Goal: Information Seeking & Learning: Find specific fact

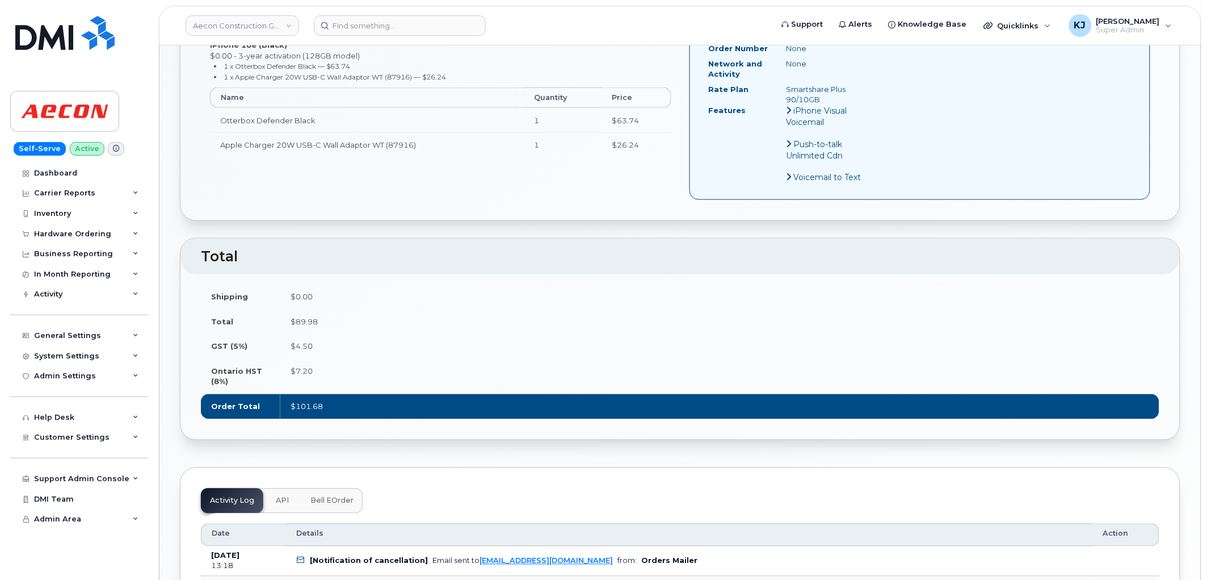
scroll to position [315, 0]
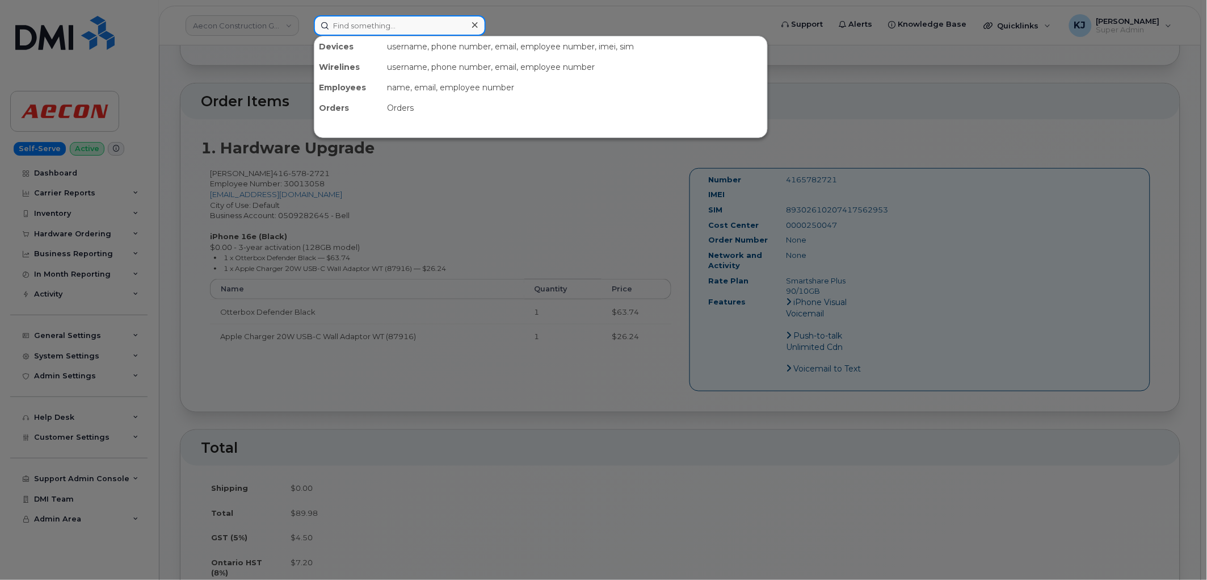
click at [355, 19] on input at bounding box center [400, 25] width 172 height 20
paste input "296357"
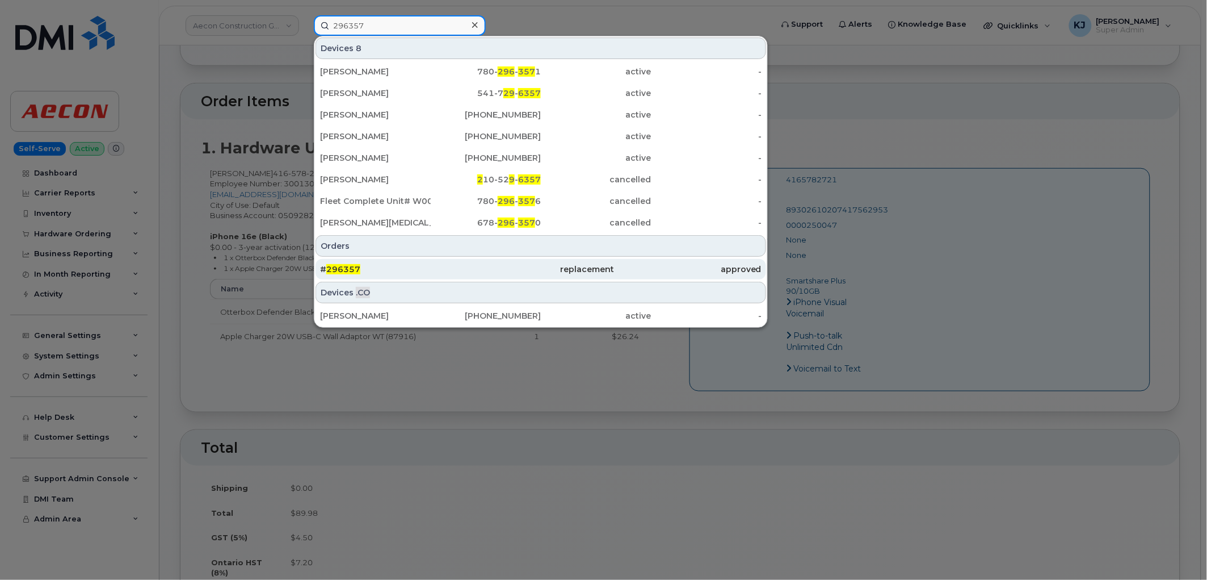
type input "296357"
click at [381, 267] on div "# 296357" at bounding box center [393, 268] width 147 height 11
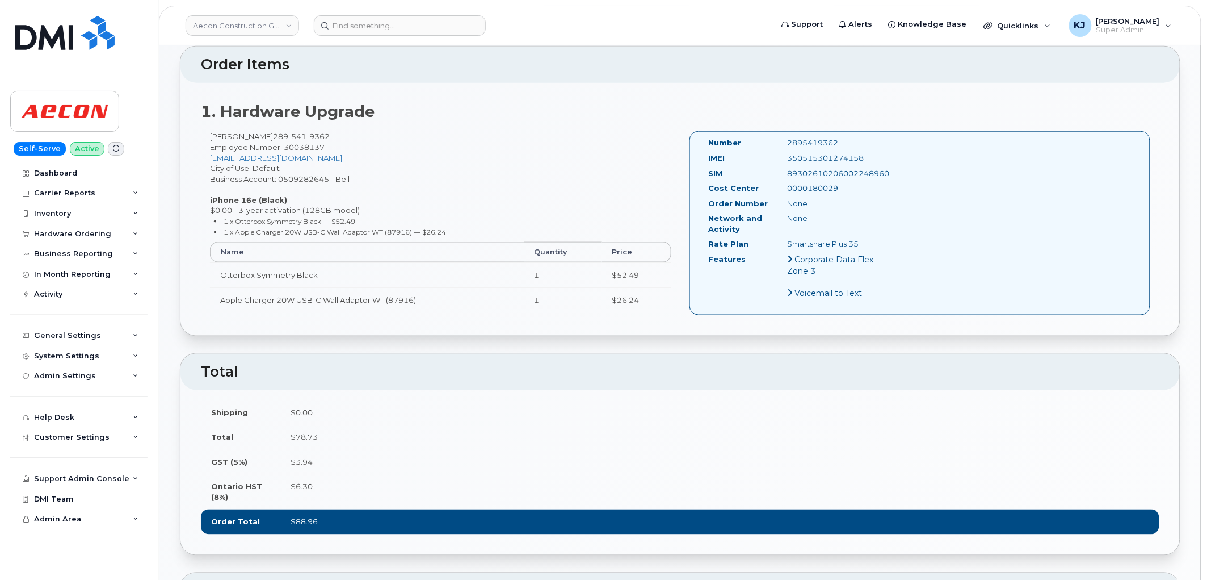
scroll to position [315, 0]
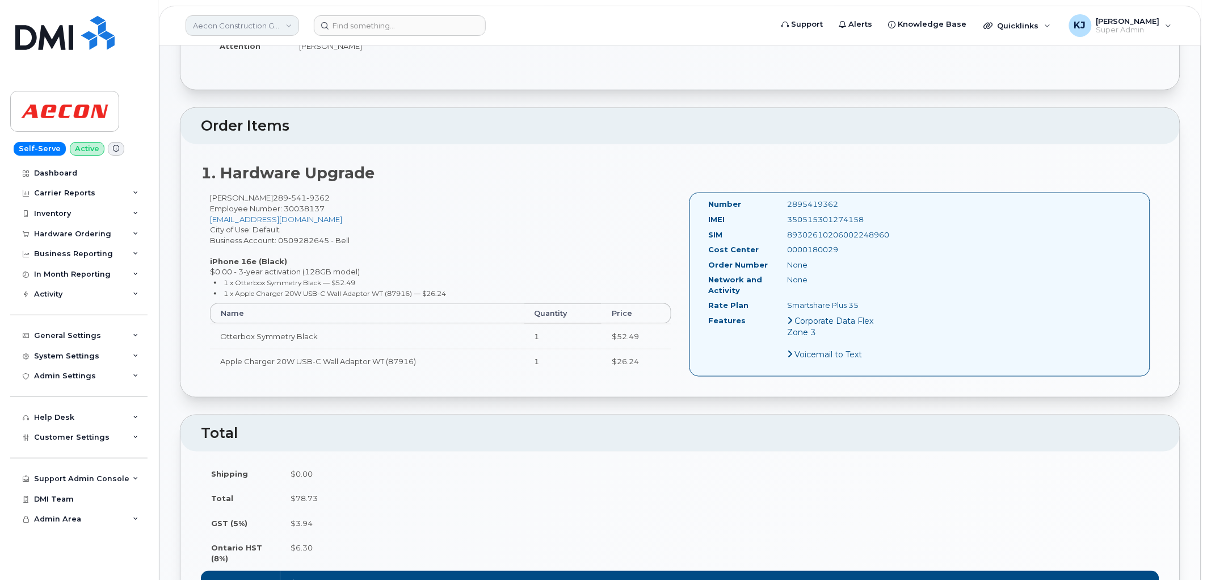
click at [240, 27] on link "Aecon Construction Group Inc" at bounding box center [243, 25] width 114 height 20
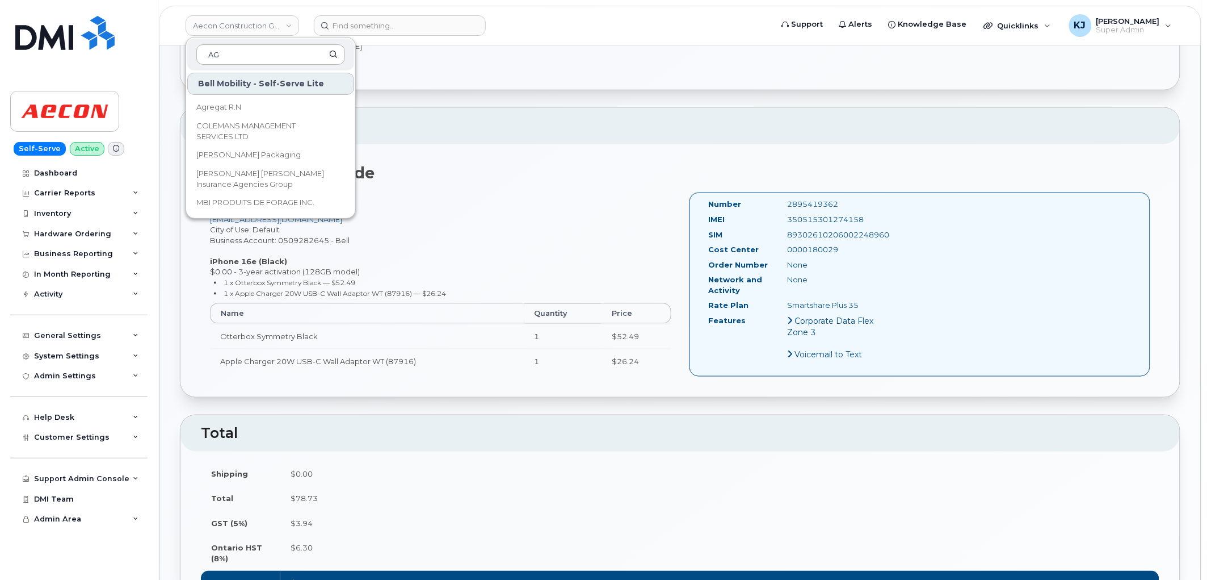
type input "A"
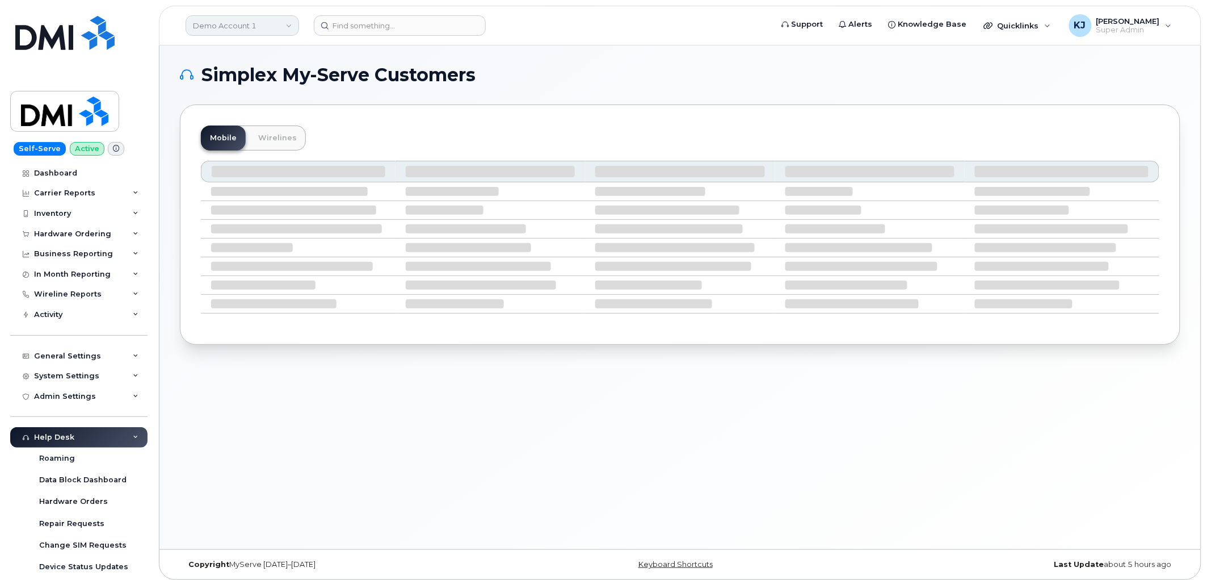
click at [241, 29] on link "Demo Account 1" at bounding box center [243, 25] width 114 height 20
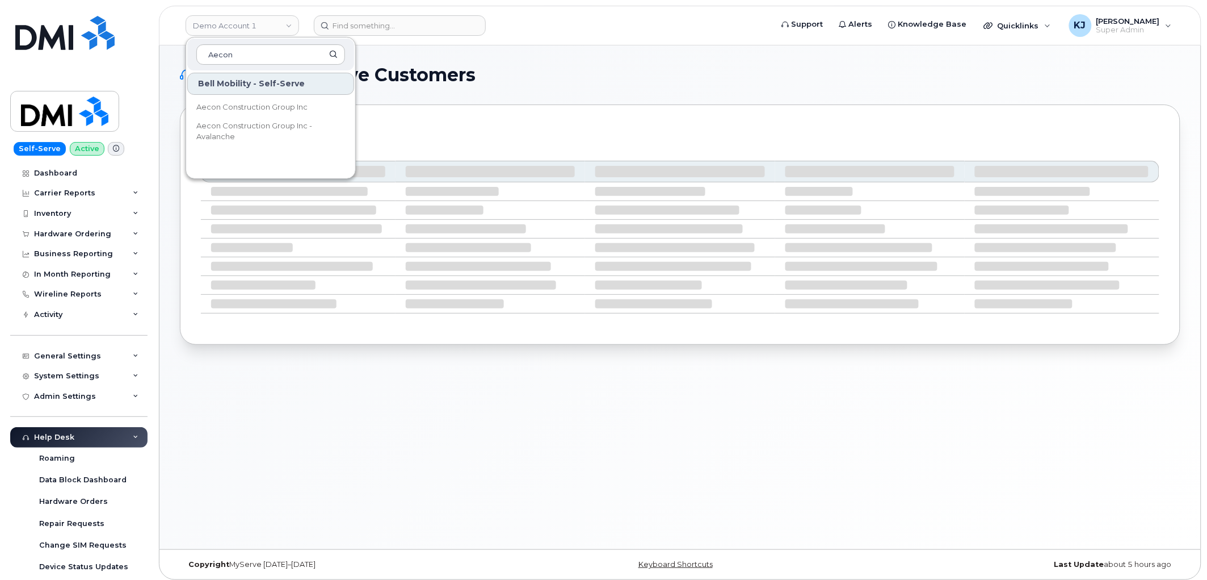
type input "Aecon"
click at [267, 100] on link "Aecon Construction Group Inc" at bounding box center [270, 107] width 167 height 23
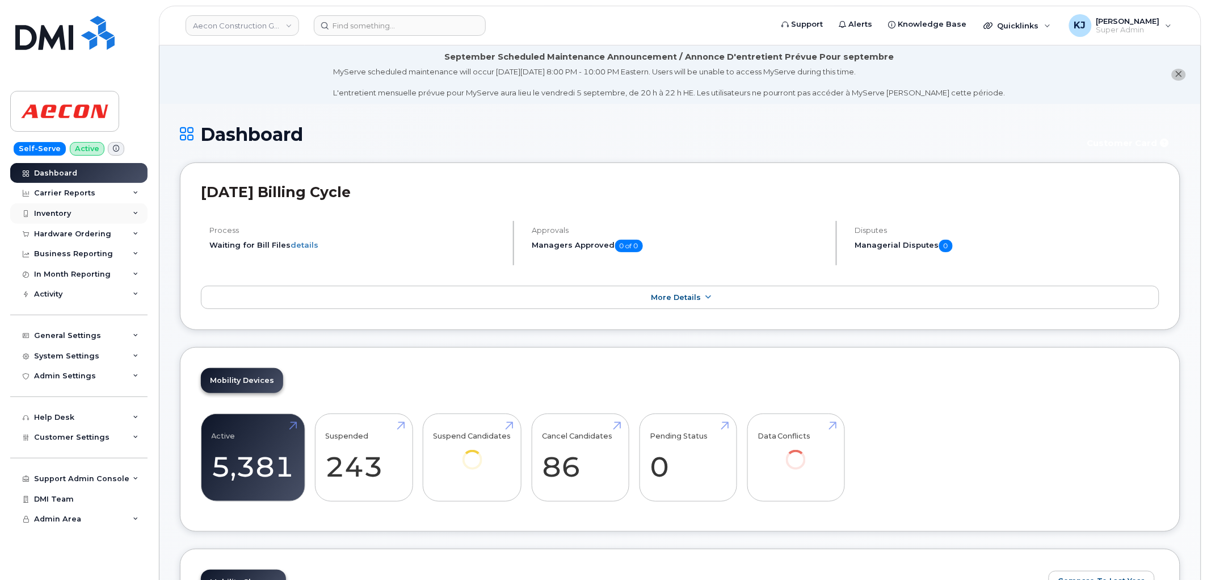
click at [72, 212] on div "Inventory" at bounding box center [78, 213] width 137 height 20
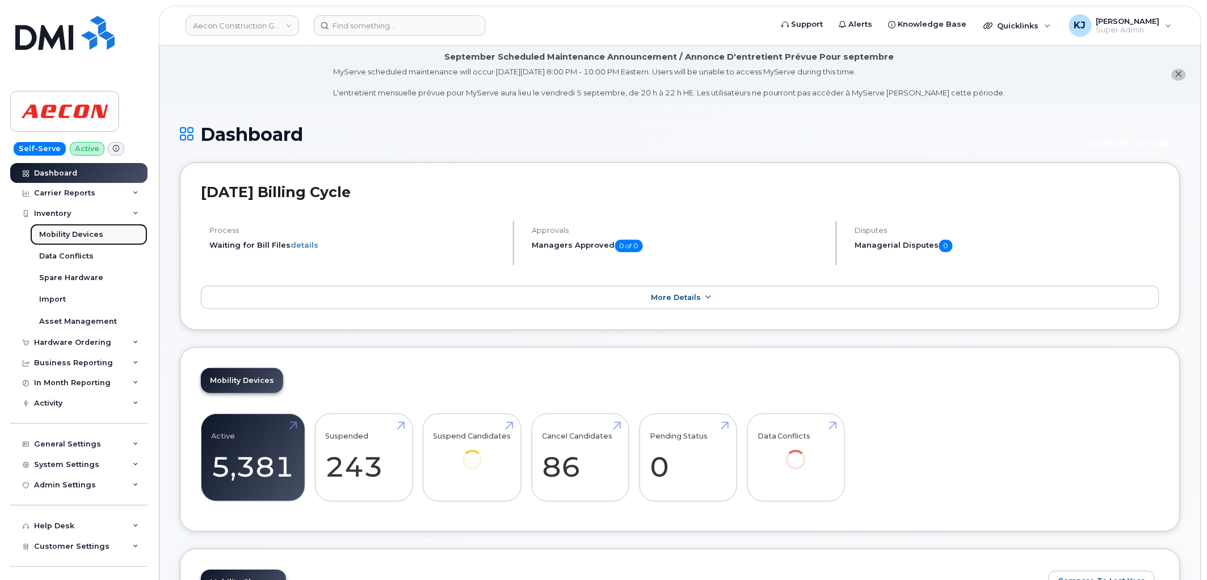
click at [88, 234] on div "Mobility Devices" at bounding box center [71, 234] width 64 height 10
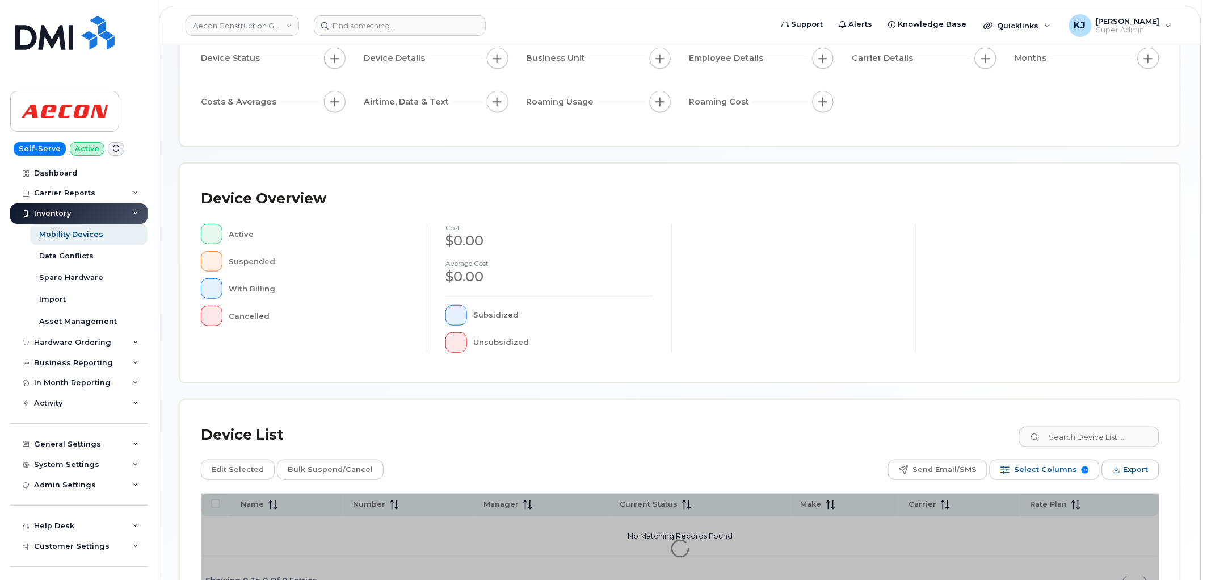
scroll to position [201, 0]
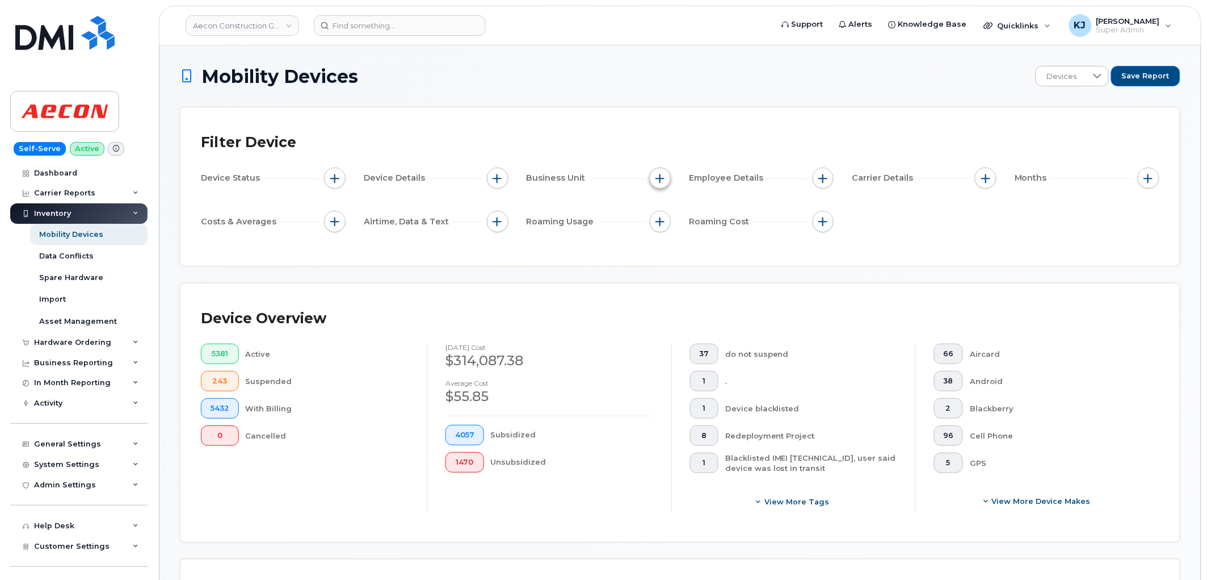
click at [659, 174] on span "button" at bounding box center [660, 178] width 9 height 9
click at [665, 178] on span "button" at bounding box center [660, 178] width 9 height 9
click at [664, 178] on span "button" at bounding box center [660, 178] width 9 height 9
click at [659, 205] on div at bounding box center [659, 204] width 18 height 18
click at [991, 172] on button "button" at bounding box center [986, 178] width 22 height 22
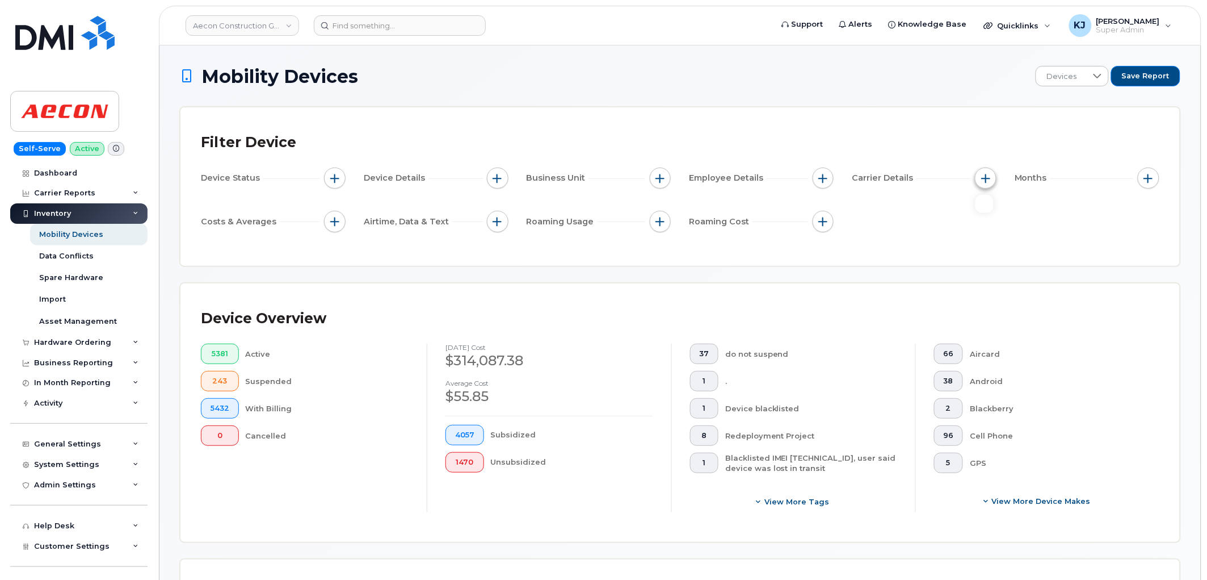
click at [991, 172] on button "button" at bounding box center [986, 178] width 22 height 22
click at [512, 149] on div "Filter Device" at bounding box center [680, 143] width 959 height 30
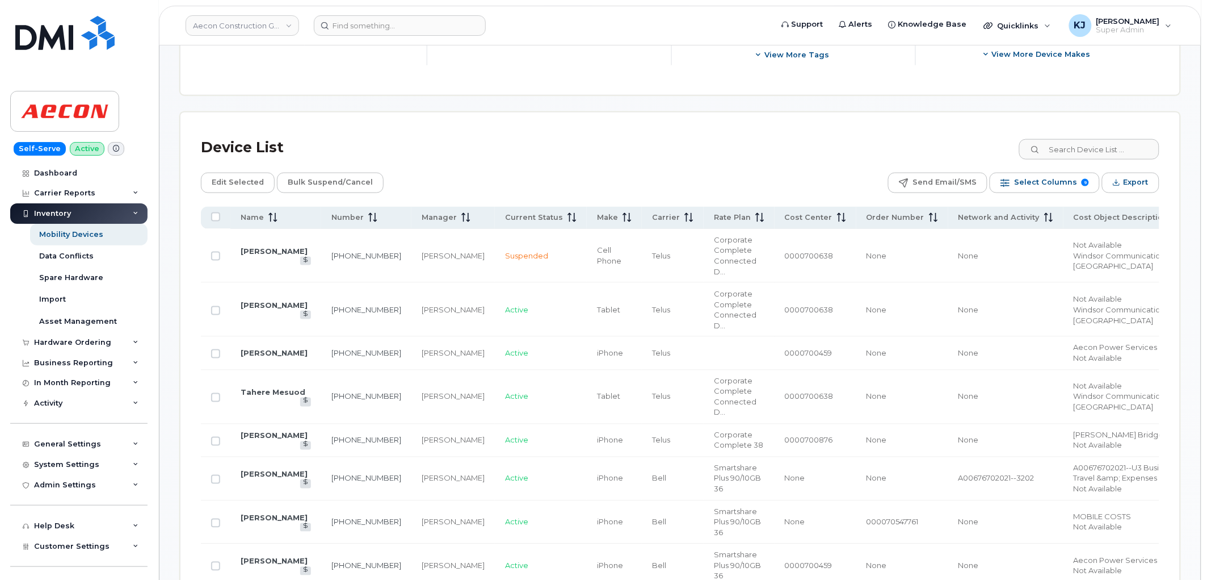
scroll to position [441, 0]
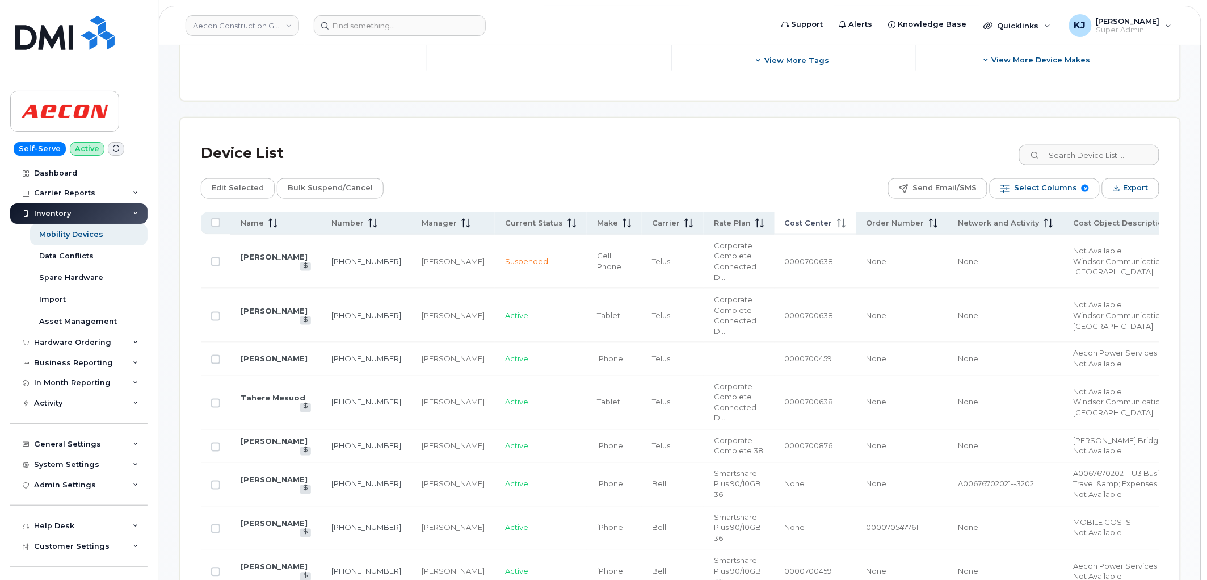
click at [785, 224] on span "Cost Center" at bounding box center [809, 223] width 48 height 10
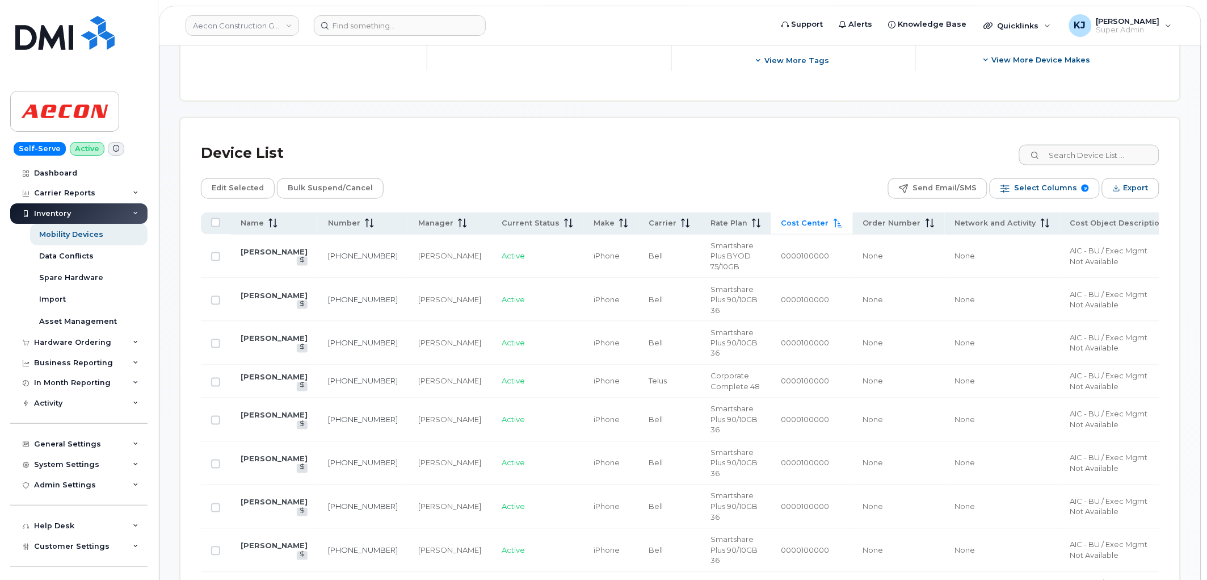
click at [834, 222] on icon at bounding box center [838, 223] width 9 height 9
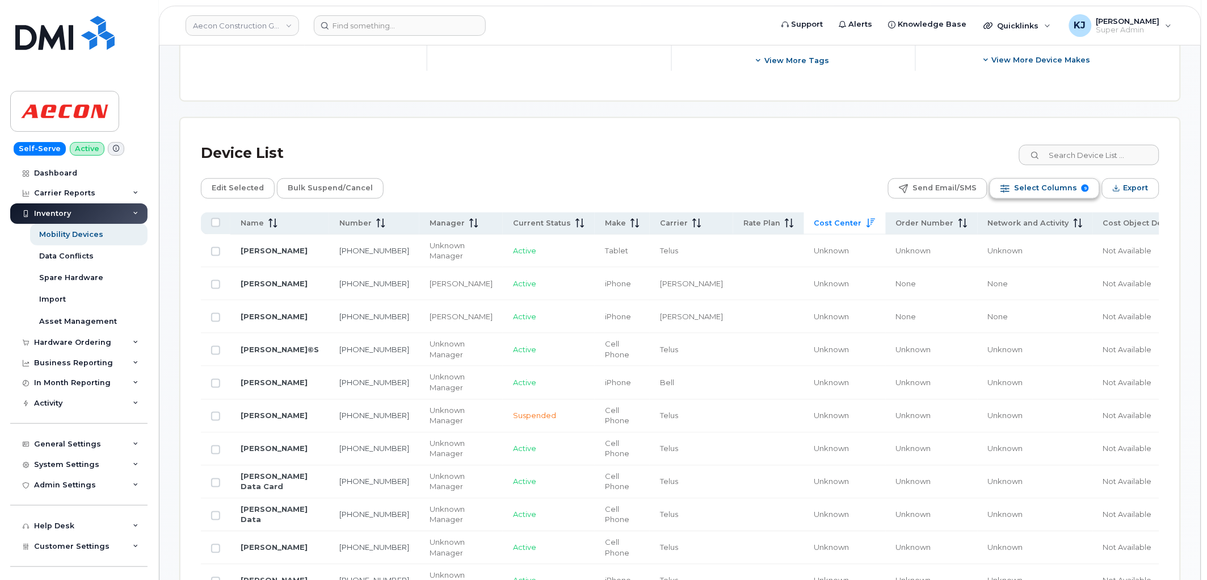
click at [1009, 188] on div "Select Columns 9" at bounding box center [1005, 188] width 9 height 9
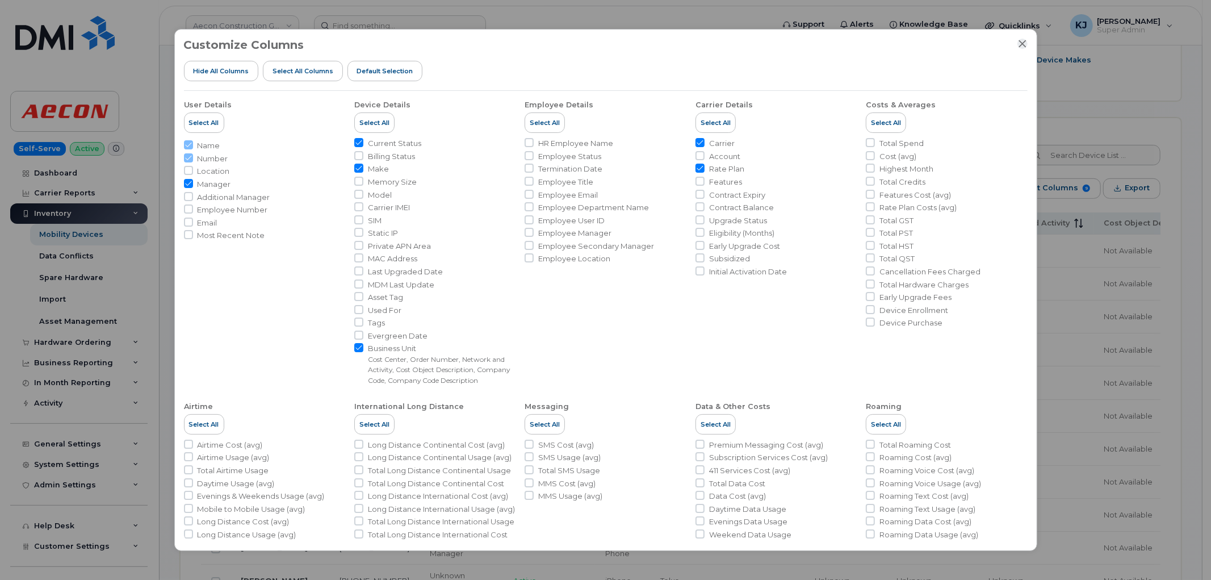
click at [1020, 44] on icon "Close" at bounding box center [1021, 43] width 7 height 7
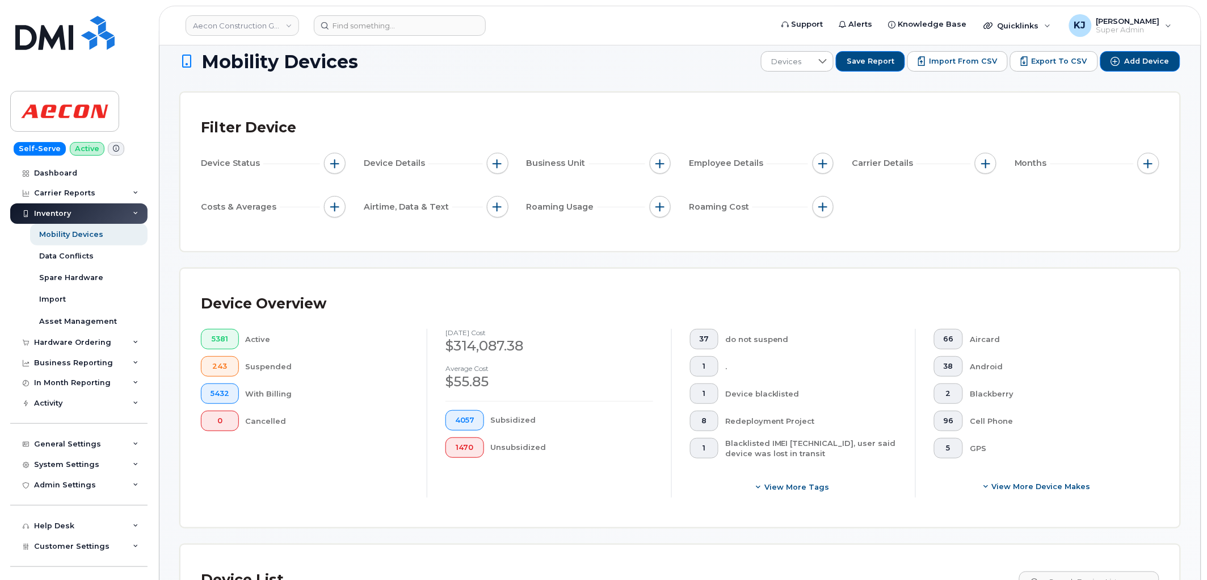
scroll to position [0, 0]
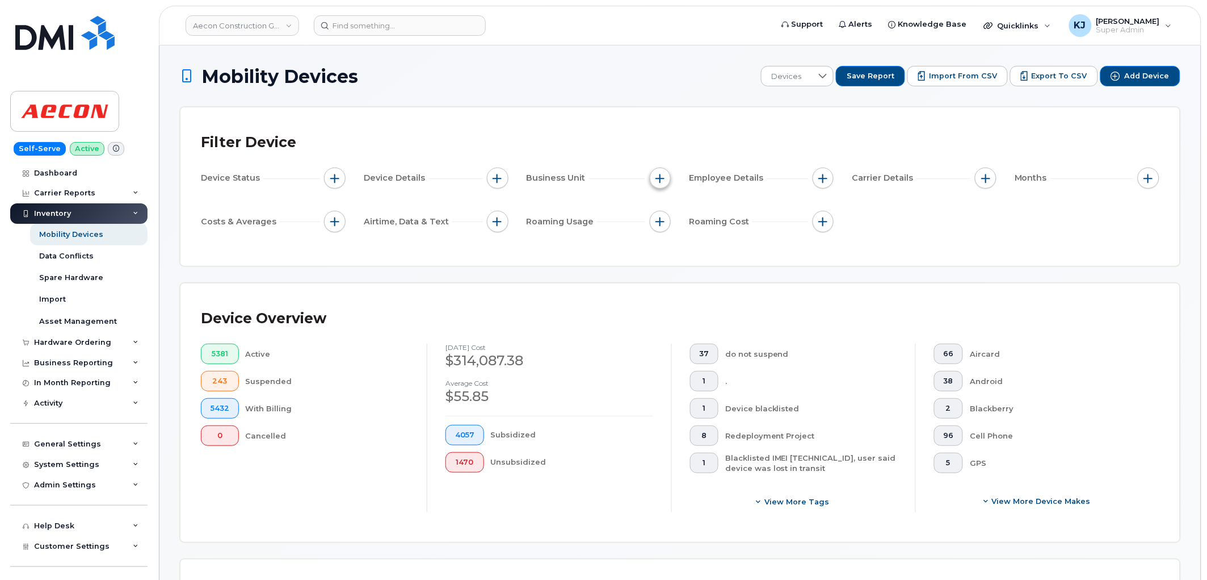
click at [656, 179] on span "button" at bounding box center [660, 178] width 9 height 9
click at [665, 225] on div "Cost Center" at bounding box center [722, 230] width 126 height 11
click at [665, 232] on input "Cost Center" at bounding box center [663, 230] width 9 height 9
checkbox input "true"
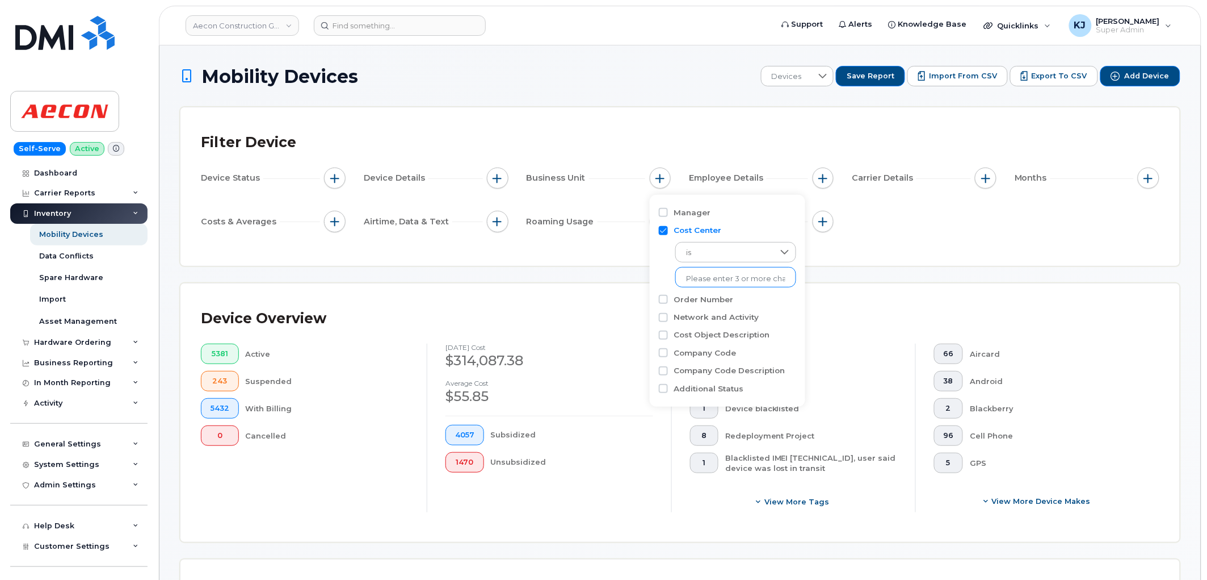
click at [726, 276] on input "text" at bounding box center [735, 279] width 99 height 10
paste input "1025"
type input "1025"
paste input "1025"
click at [688, 276] on input "1025" at bounding box center [735, 279] width 99 height 10
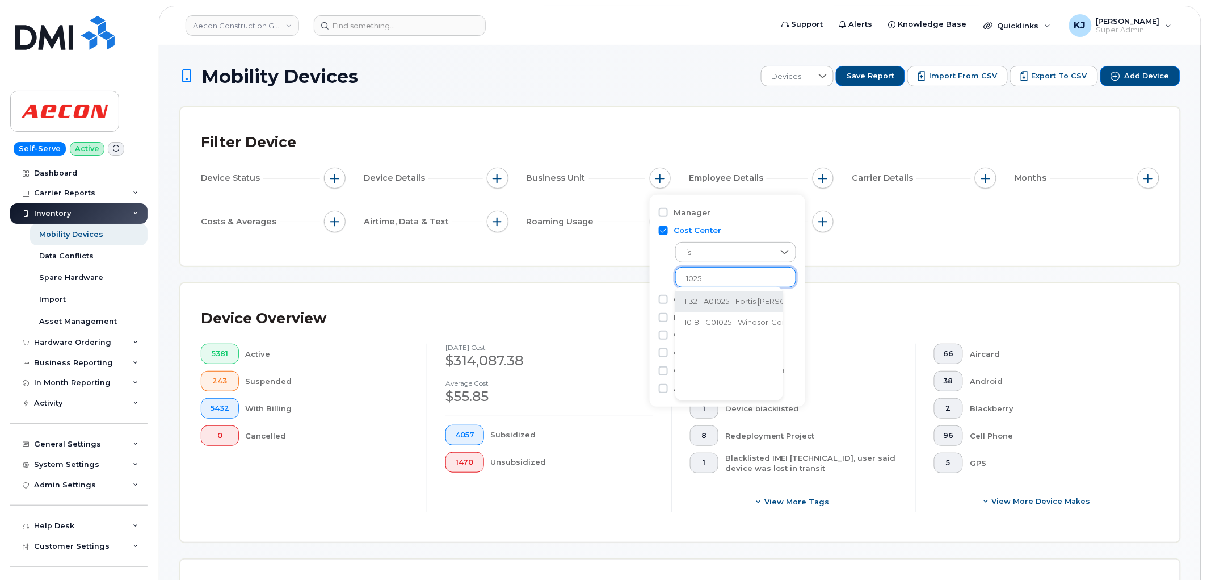
type input "1025"
click at [683, 276] on ul at bounding box center [736, 277] width 121 height 20
click at [691, 267] on ul at bounding box center [736, 277] width 121 height 20
click at [701, 276] on input "text" at bounding box center [735, 279] width 99 height 10
drag, startPoint x: 696, startPoint y: 279, endPoint x: 649, endPoint y: 275, distance: 47.3
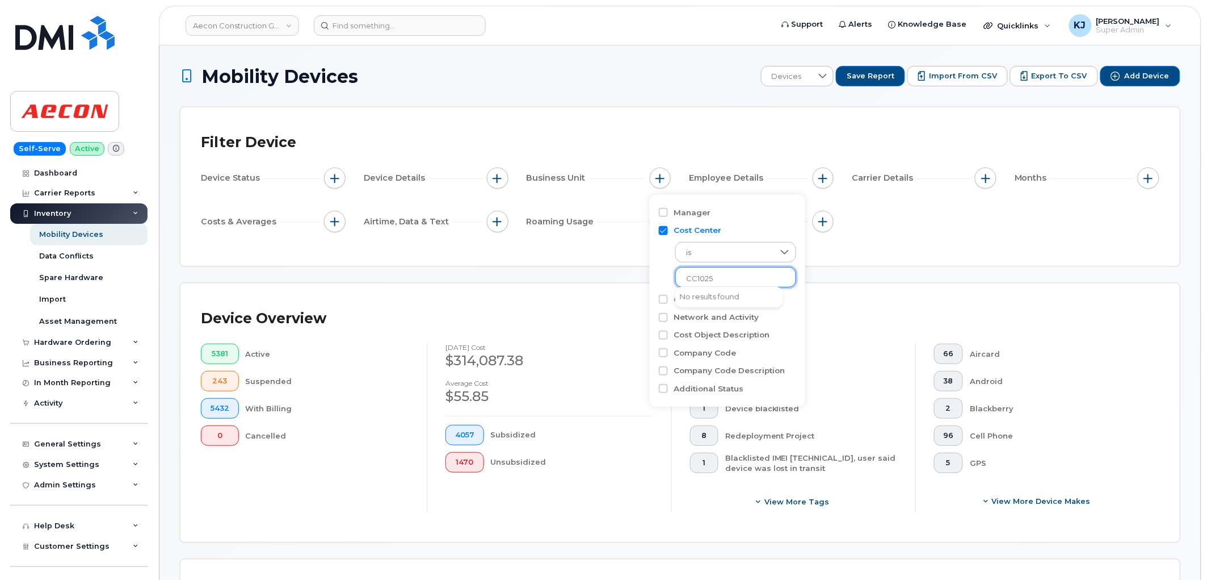
type input "1025"
click at [749, 299] on li "1132 - A01025 - Fortis Bradshaw Station gas Main Install" at bounding box center [821, 301] width 291 height 21
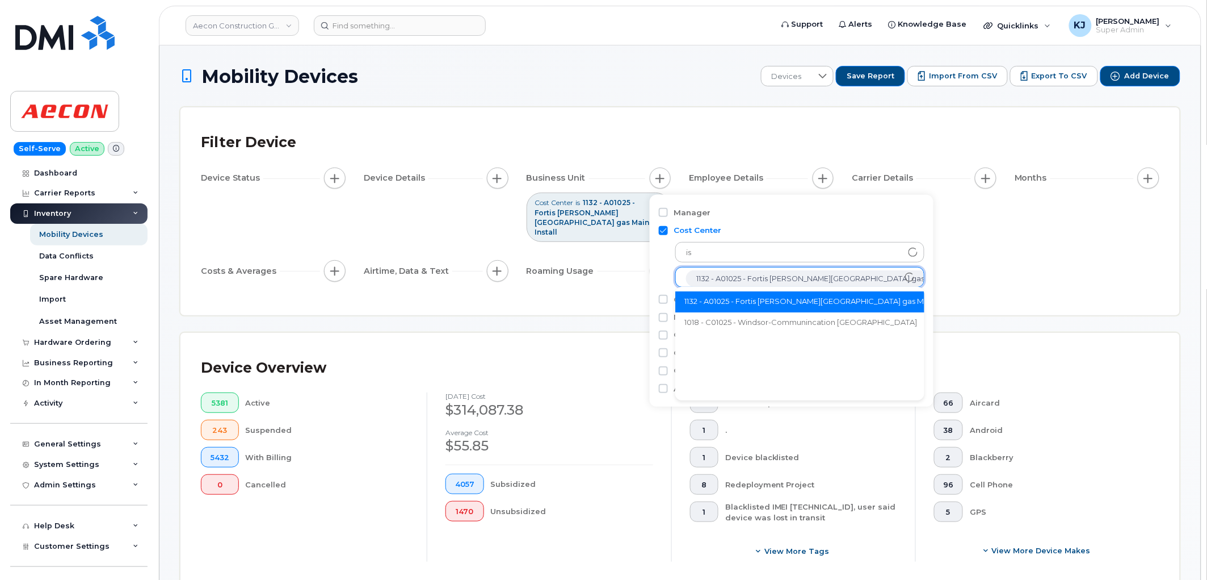
scroll to position [23, 0]
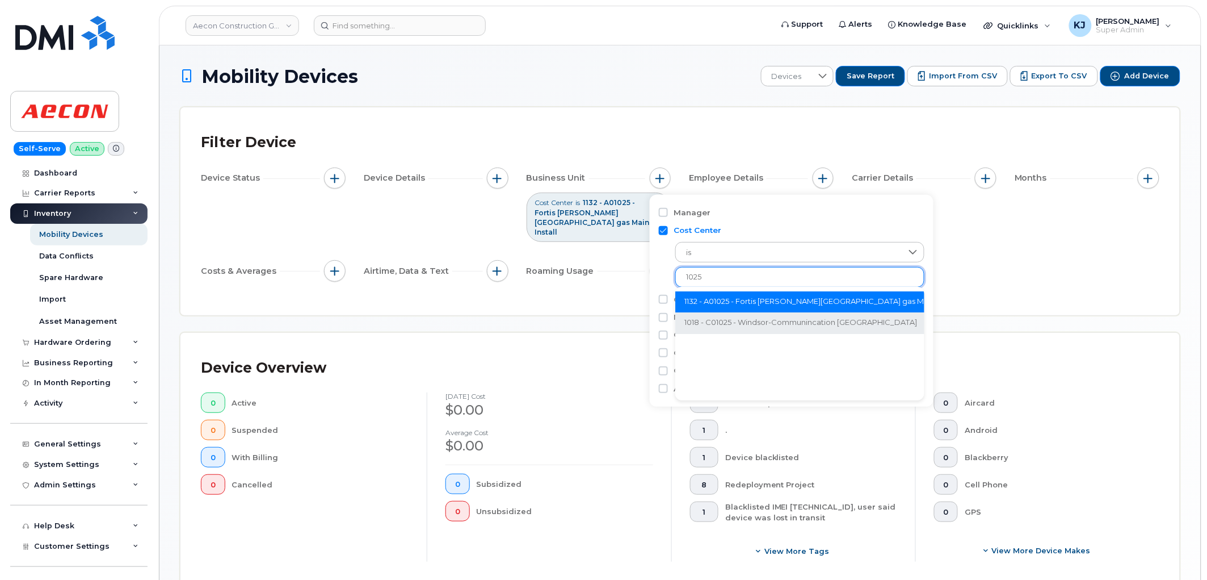
type input "1025"
click at [814, 325] on li "1018 - C01025 - Windsor-Communincation OH" at bounding box center [821, 323] width 291 height 21
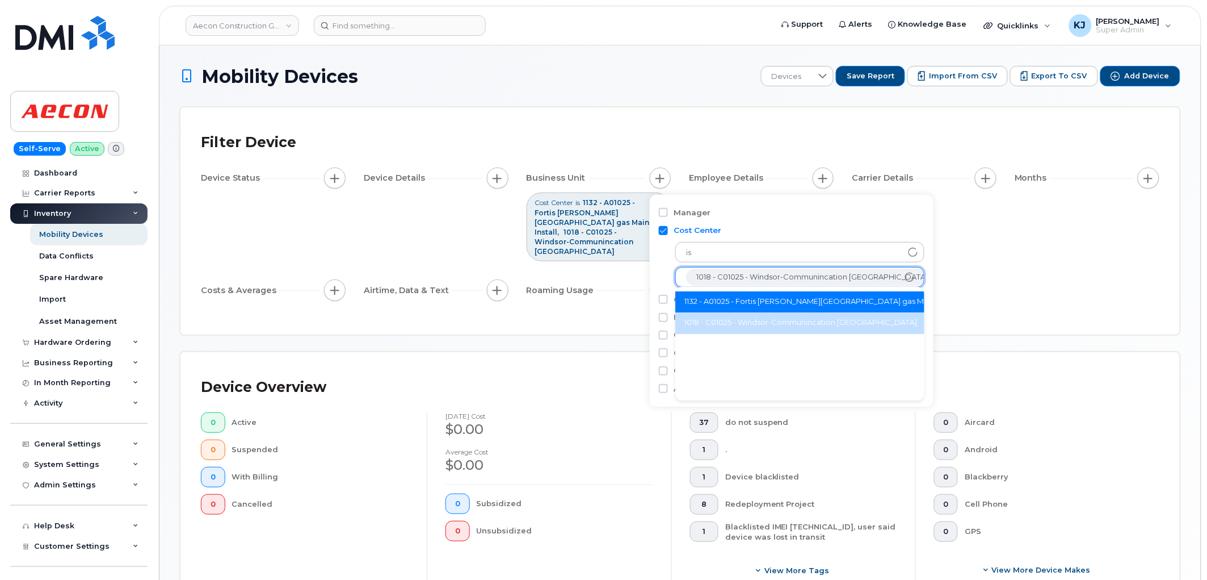
scroll to position [44, 0]
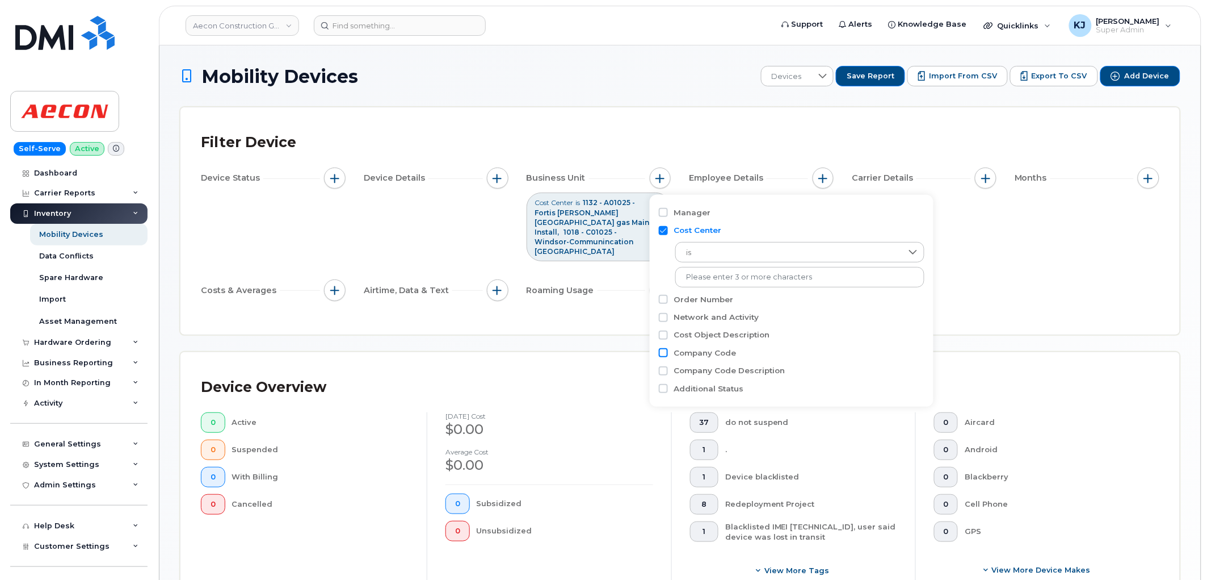
click at [661, 351] on input "Company Code" at bounding box center [663, 352] width 9 height 9
checkbox input "true"
click at [726, 399] on input "text" at bounding box center [735, 401] width 99 height 10
paste input "1025"
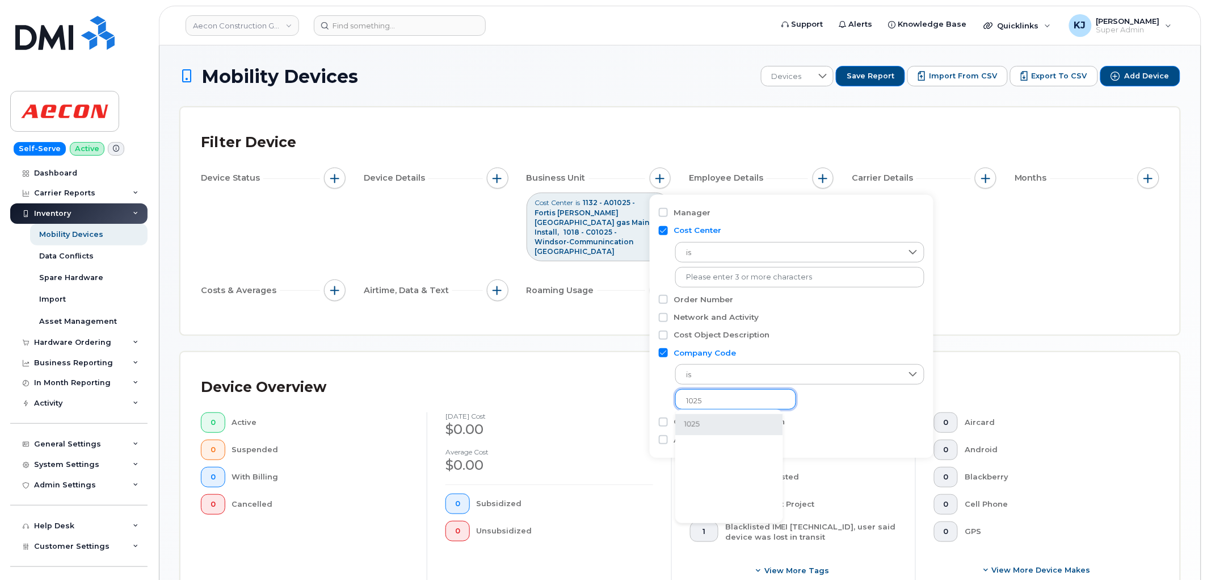
type input "1025"
click at [731, 423] on li "1025" at bounding box center [730, 424] width 108 height 21
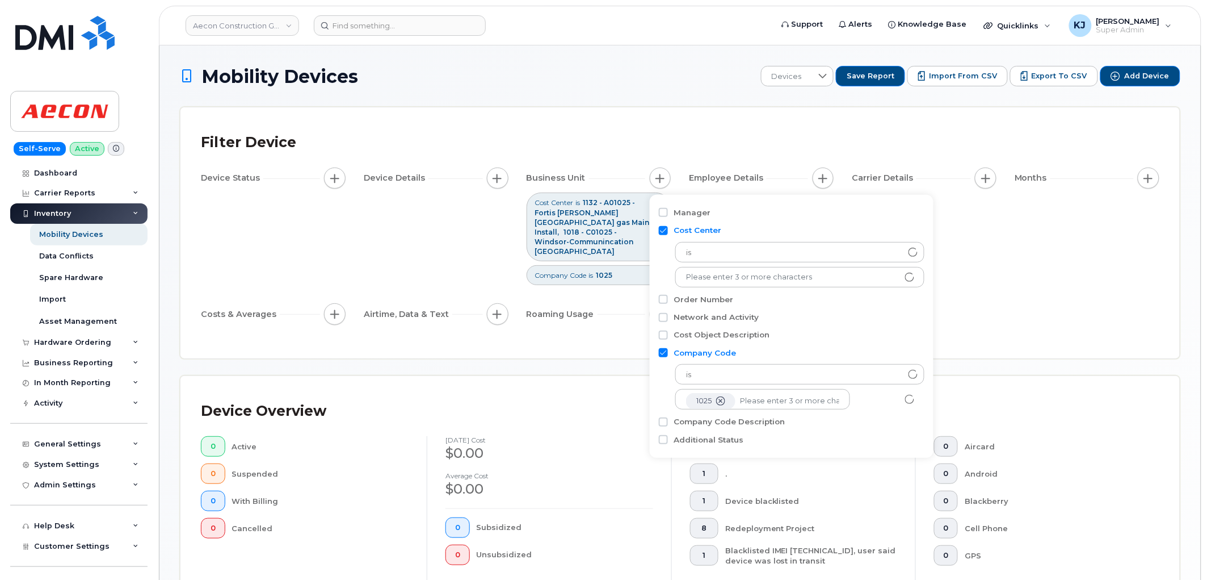
click at [973, 240] on div "Device Status Device Details Business Unit Cost Center is 1132 - A01025 - Forti…" at bounding box center [680, 247] width 959 height 161
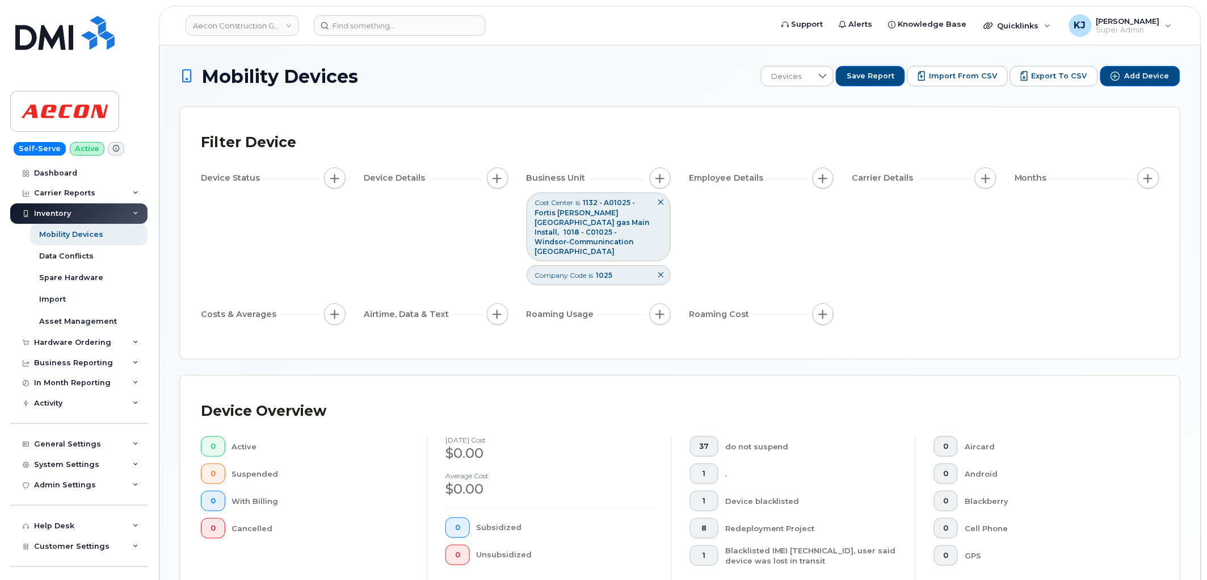
click at [659, 205] on icon at bounding box center [660, 202] width 7 height 7
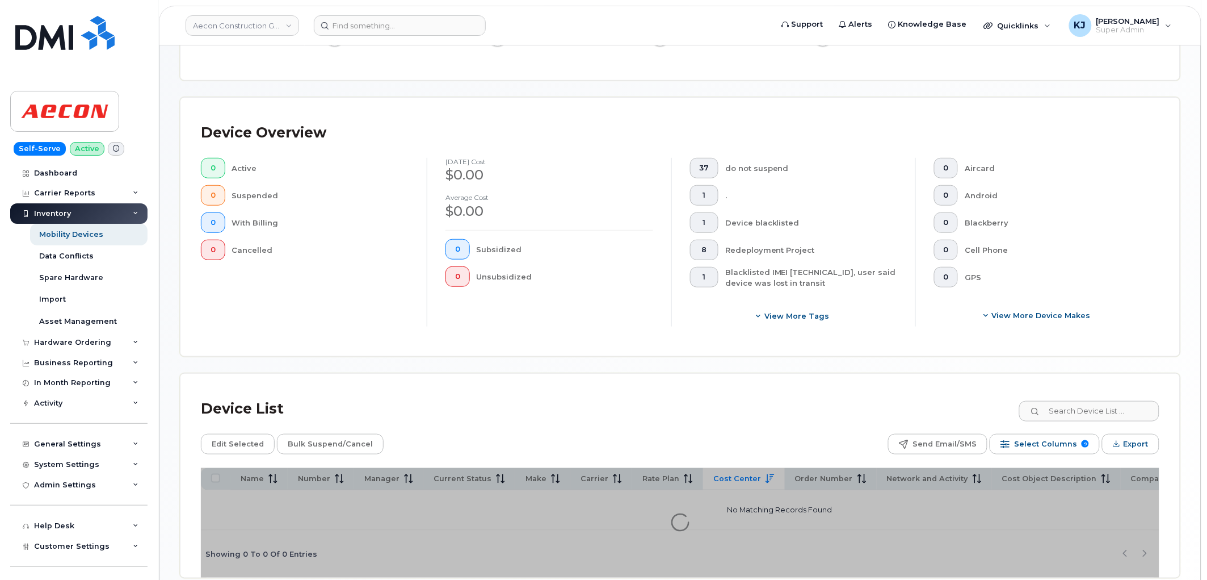
scroll to position [264, 0]
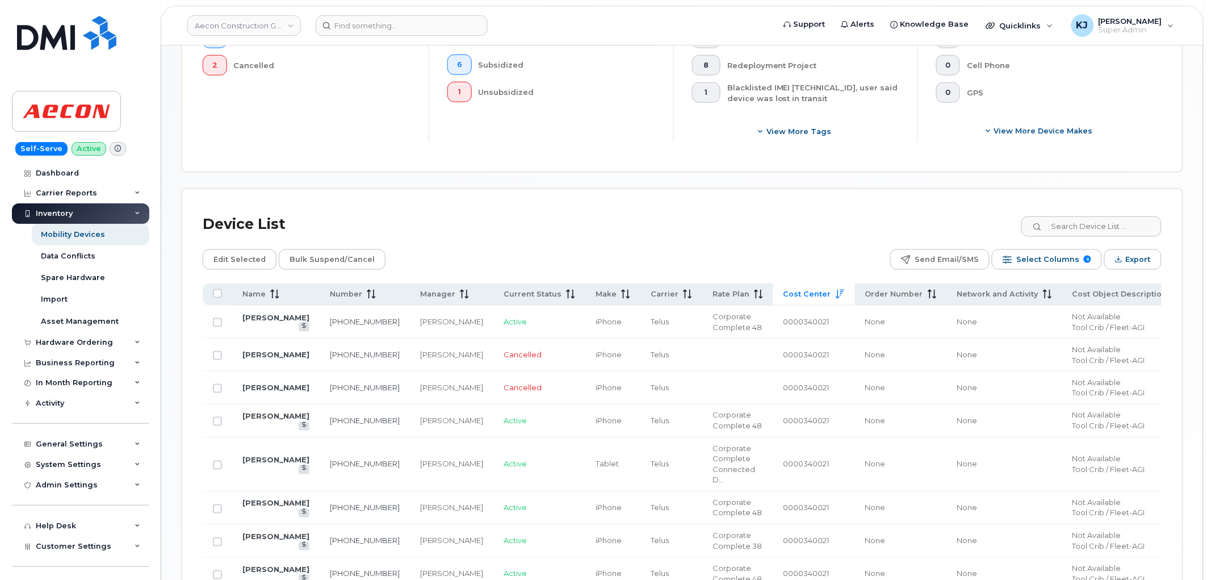
scroll to position [535, 0]
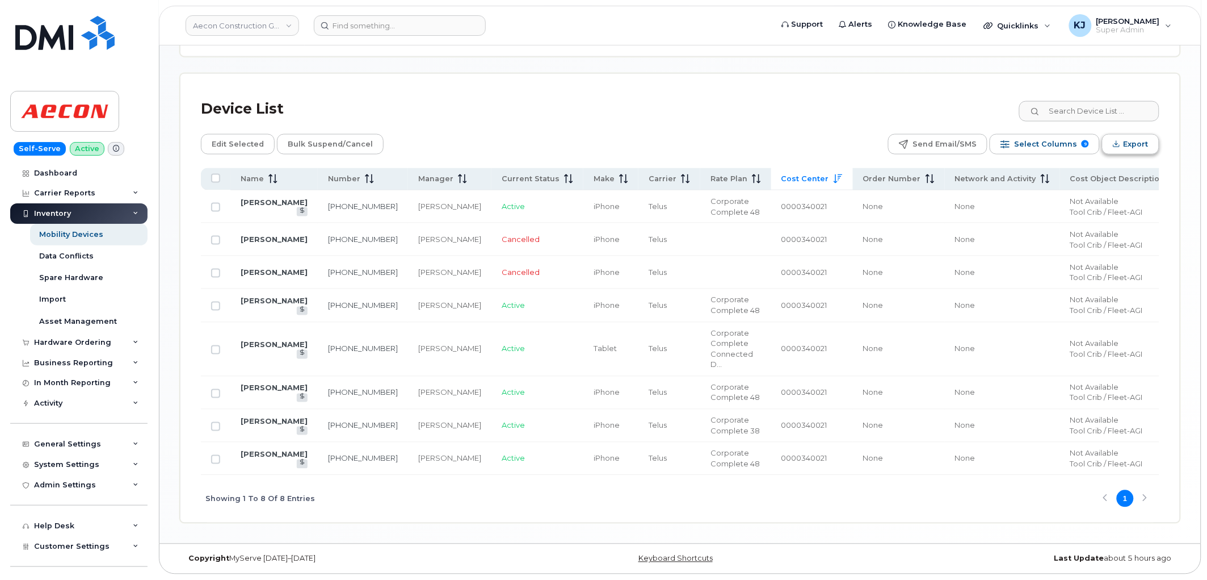
click at [1131, 136] on span "Export" at bounding box center [1136, 144] width 25 height 17
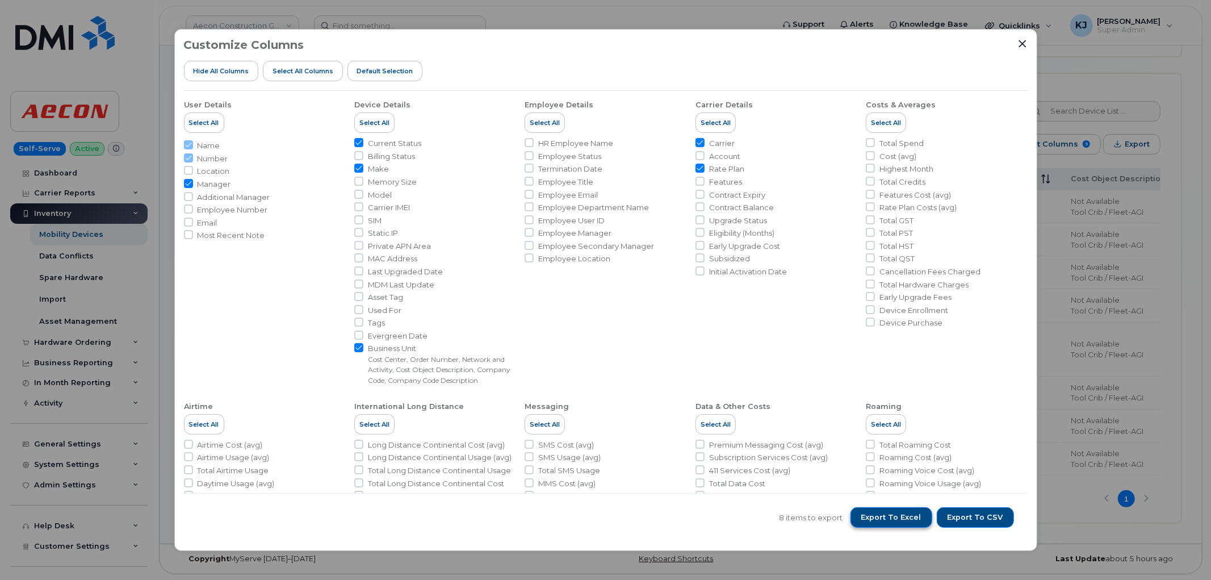
click at [910, 513] on span "Export to Excel" at bounding box center [891, 517] width 60 height 10
click at [920, 509] on button "Export to Excel" at bounding box center [891, 517] width 82 height 20
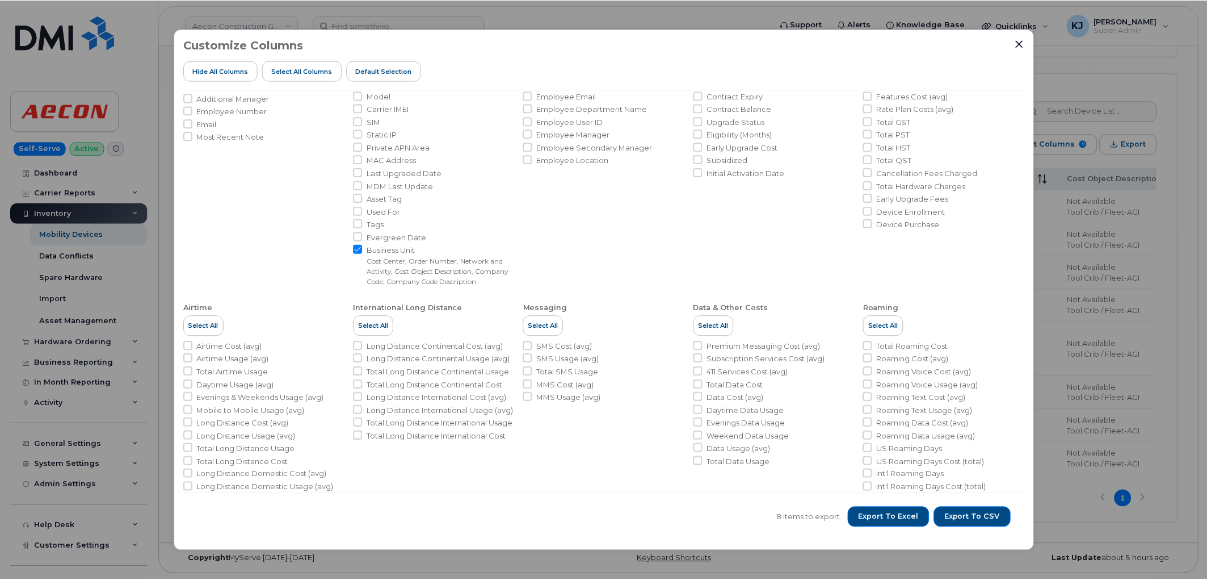
scroll to position [138, 0]
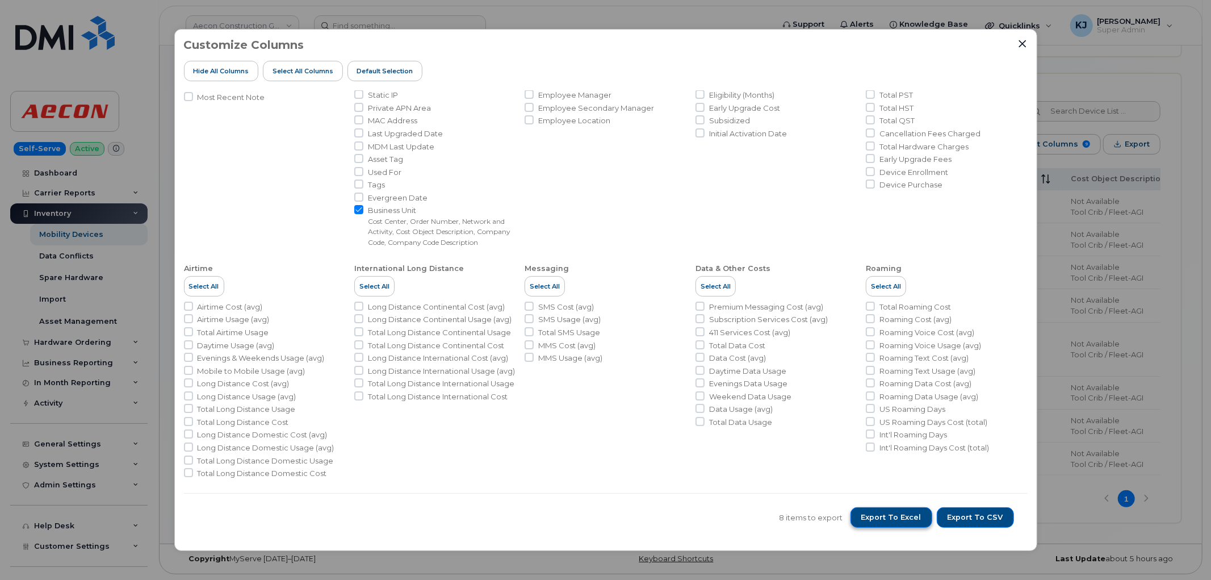
click at [890, 515] on span "Export to Excel" at bounding box center [891, 517] width 60 height 10
click at [1024, 48] on button "Close" at bounding box center [1022, 44] width 10 height 10
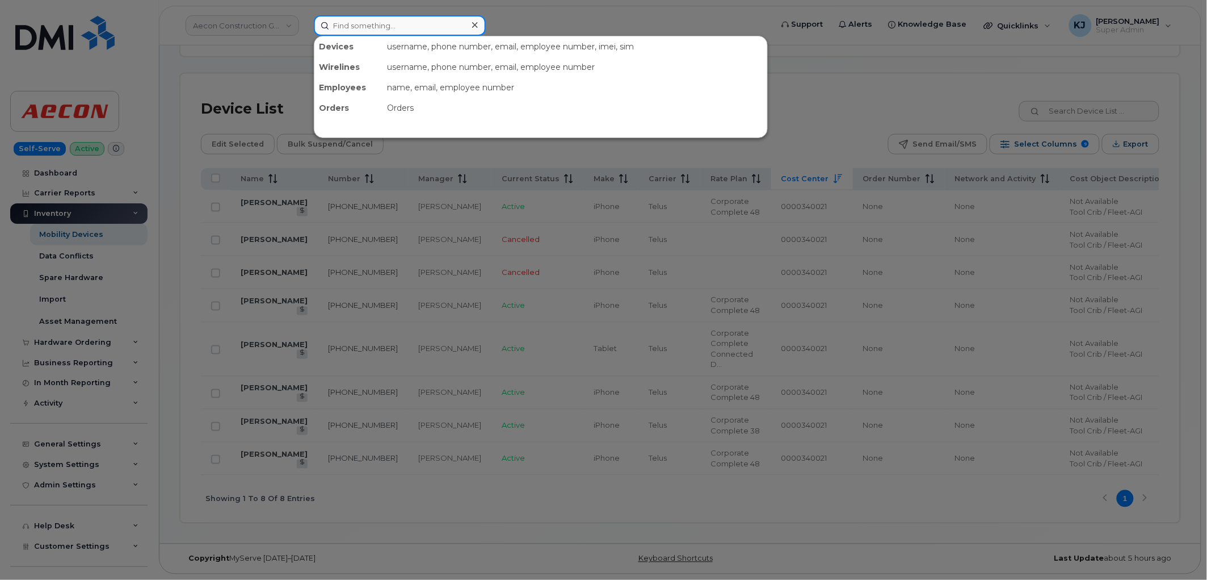
click at [355, 26] on input at bounding box center [400, 25] width 172 height 20
paste input "3065298783"
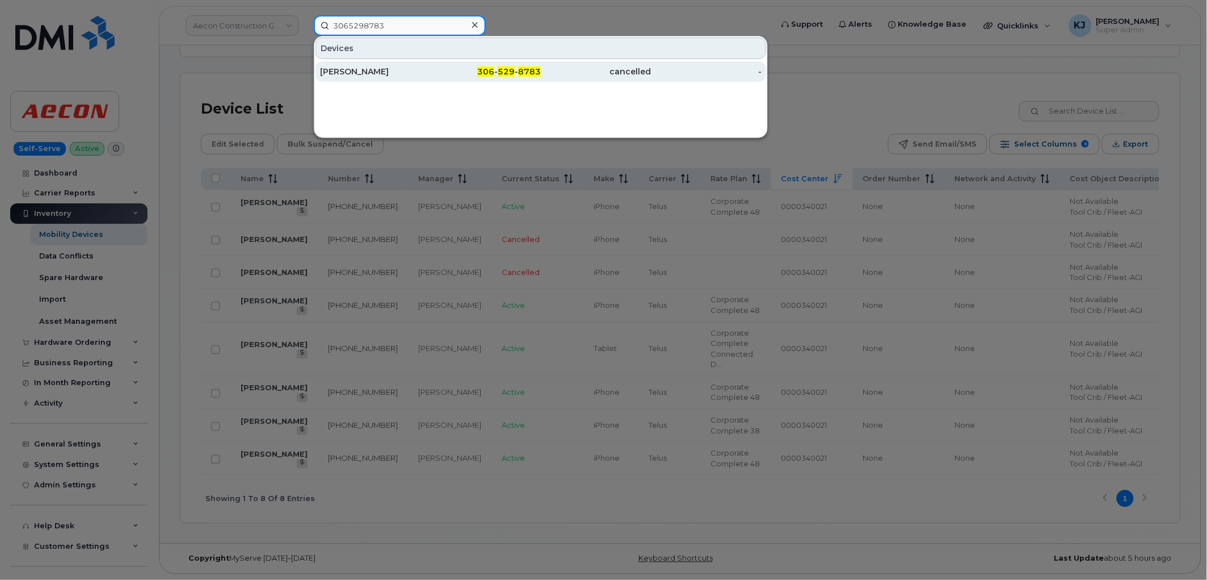
type input "3065298783"
click at [474, 69] on div "306 - 529 - 8783" at bounding box center [486, 71] width 111 height 11
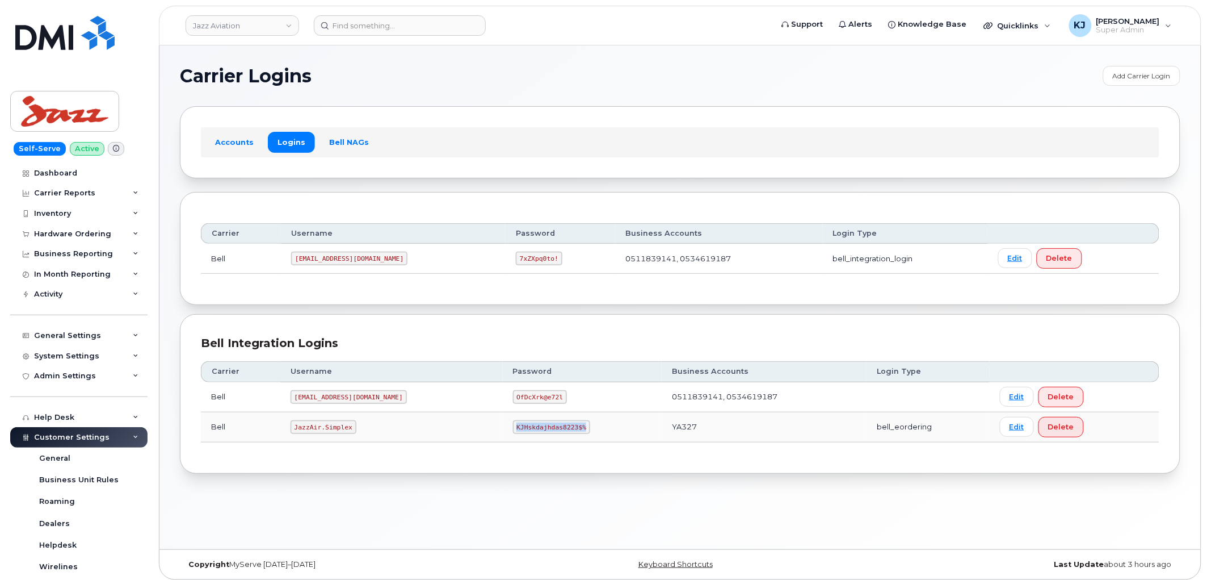
scroll to position [252, 0]
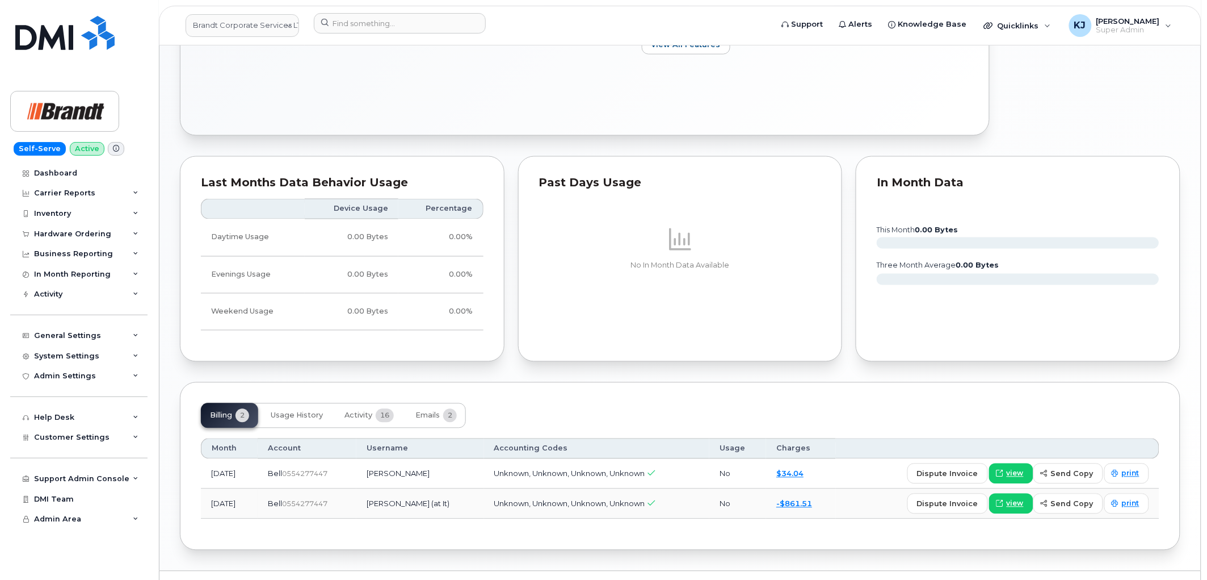
scroll to position [604, 0]
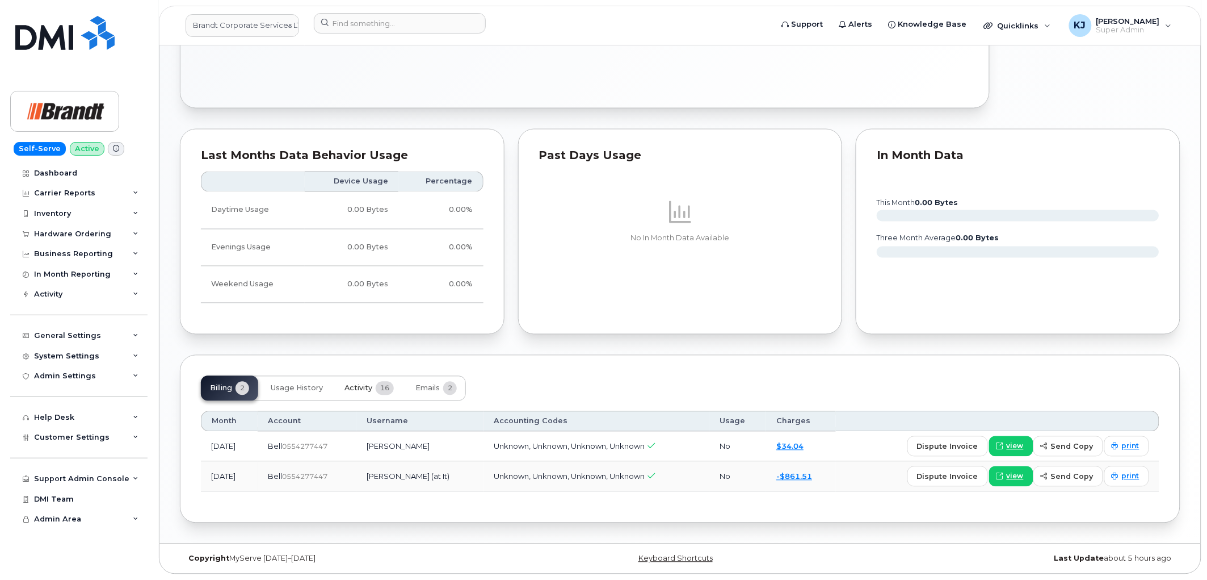
click at [369, 384] on span "Activity" at bounding box center [359, 388] width 28 height 9
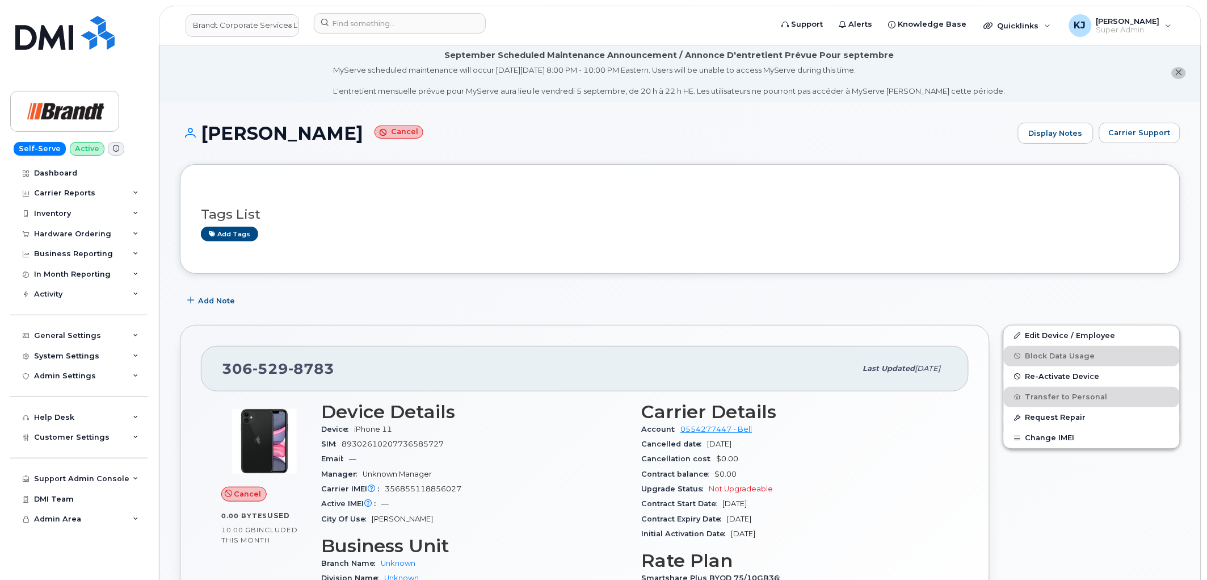
scroll to position [0, 0]
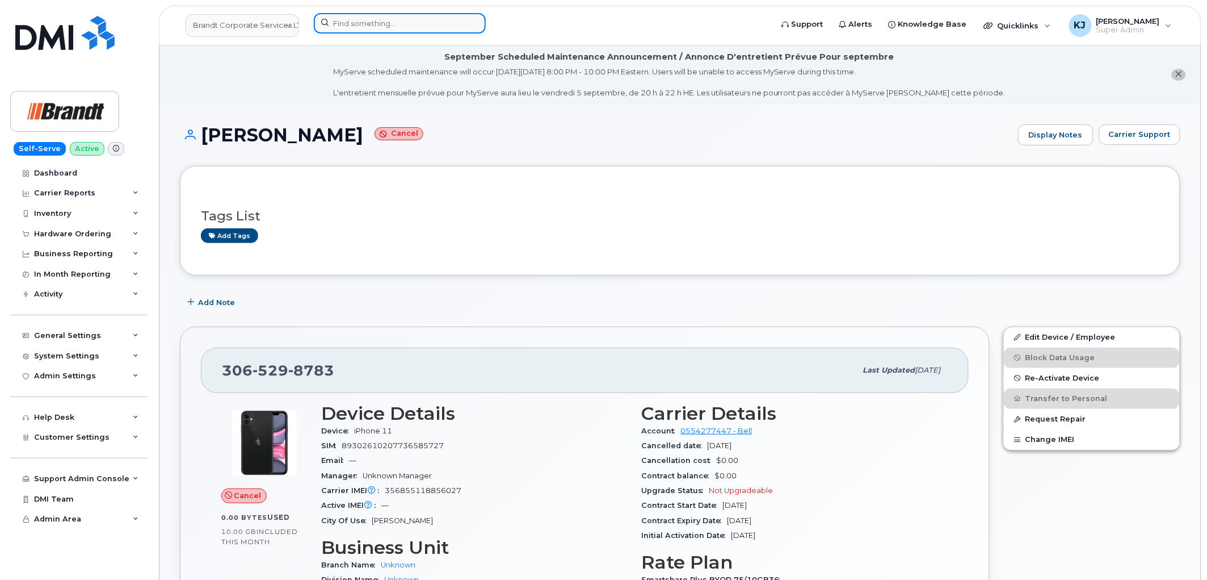
click at [383, 22] on input at bounding box center [400, 23] width 172 height 20
paste input "5876464012"
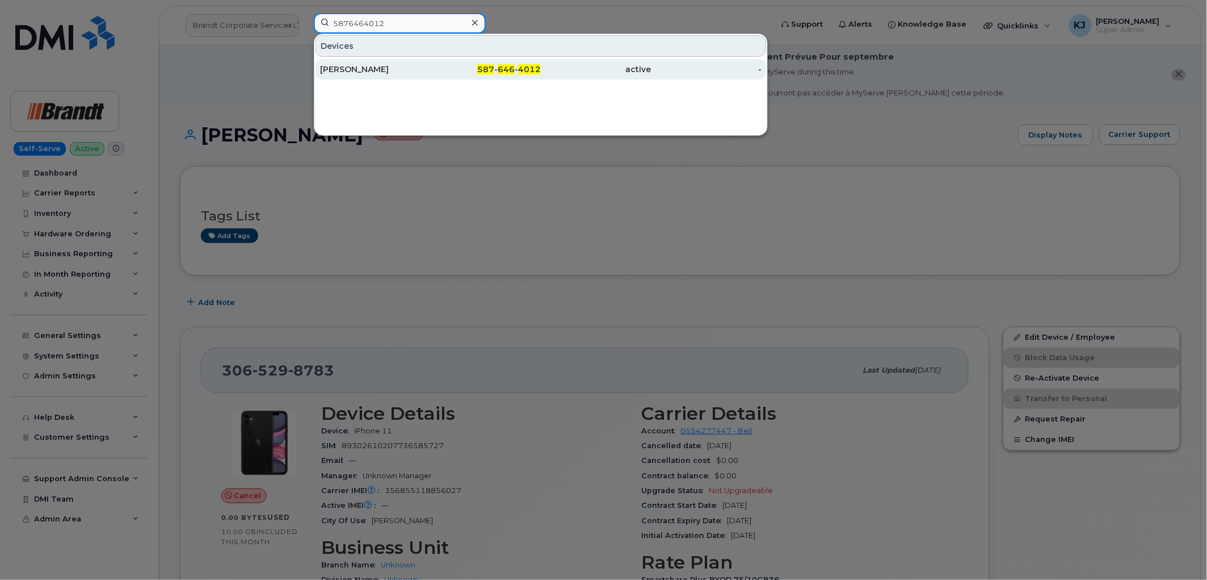
type input "5876464012"
click at [392, 74] on div "Vasyl Zhenchuk" at bounding box center [375, 69] width 111 height 11
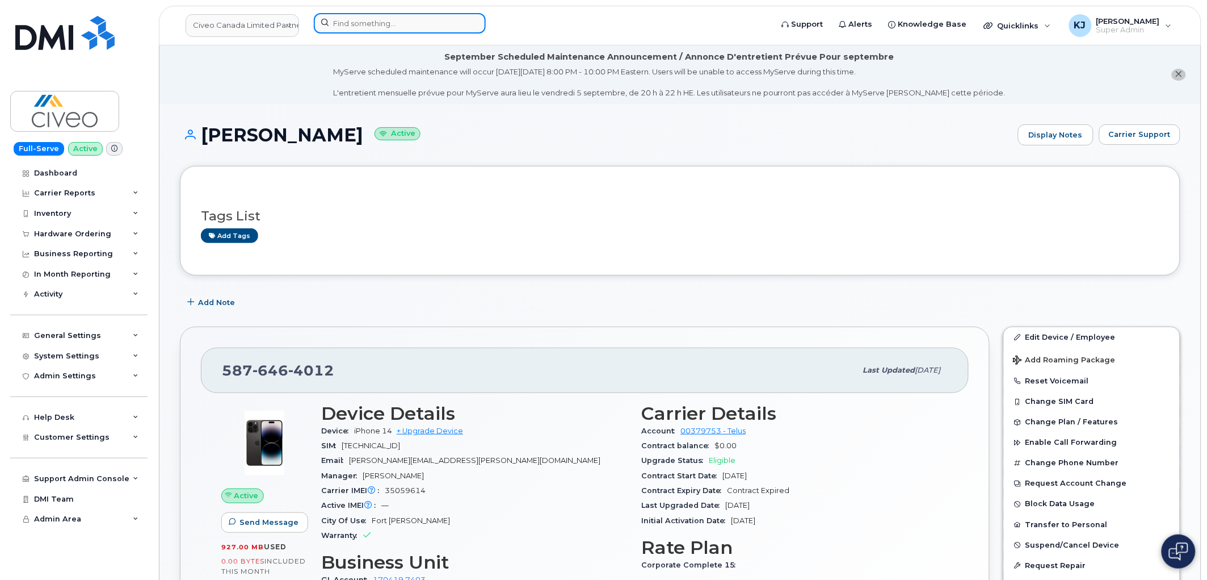
click at [361, 19] on input at bounding box center [400, 23] width 172 height 20
paste input "7802898544"
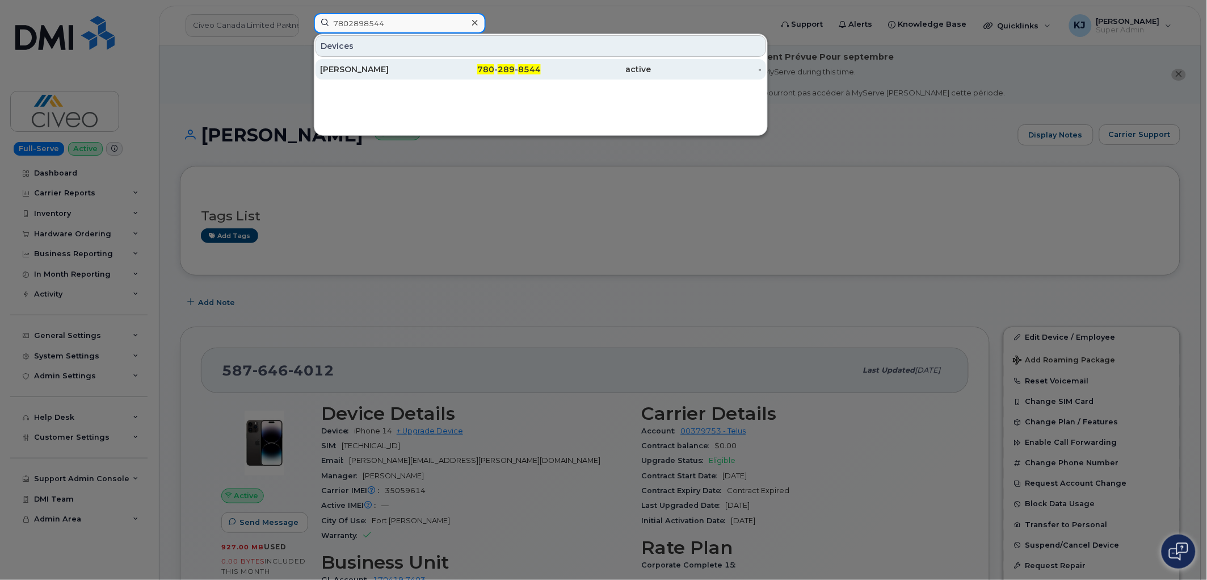
type input "7802898544"
click at [400, 64] on div "Kyle Krieg" at bounding box center [375, 69] width 111 height 11
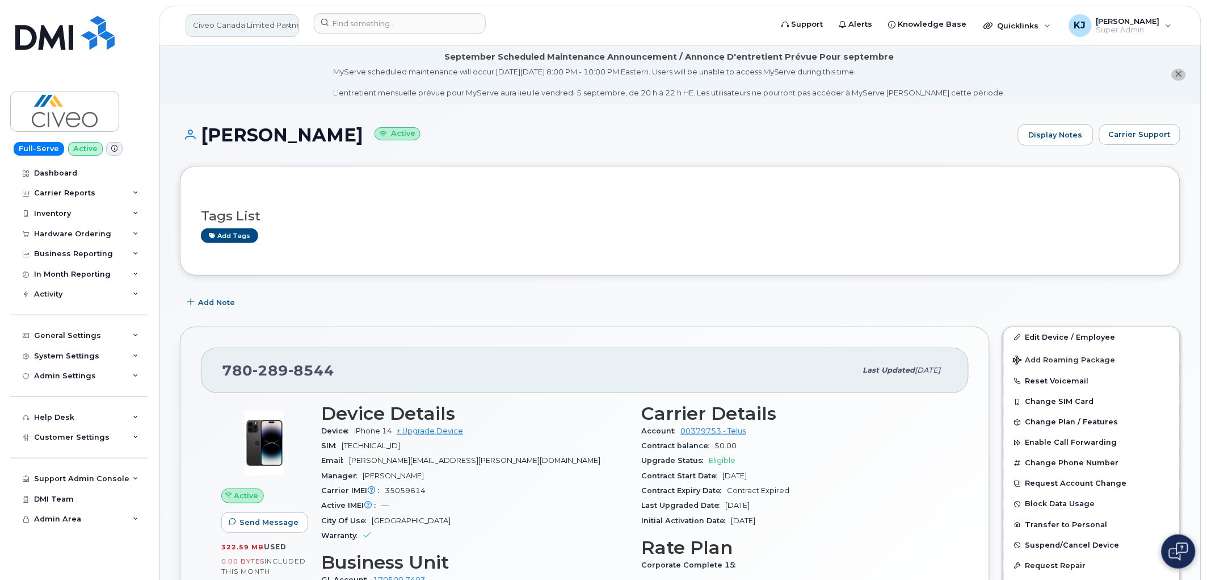
click at [238, 24] on link "Civeo Canada Limited Partnership" at bounding box center [243, 25] width 114 height 23
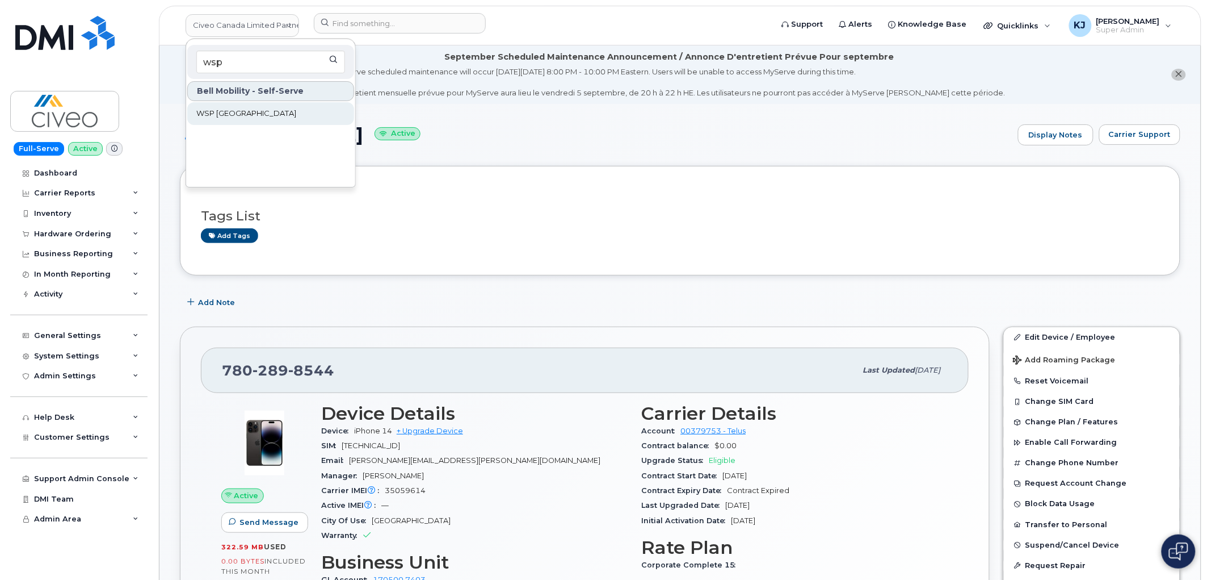
type input "wsp"
click at [257, 119] on link "WSP [GEOGRAPHIC_DATA]" at bounding box center [270, 113] width 167 height 23
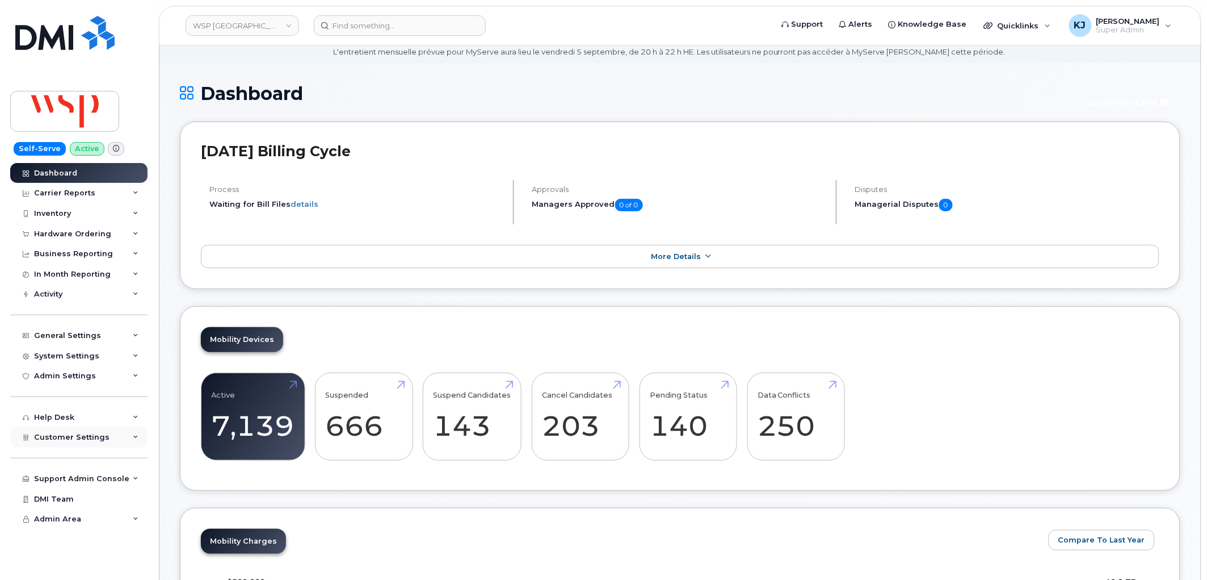
scroll to position [63, 0]
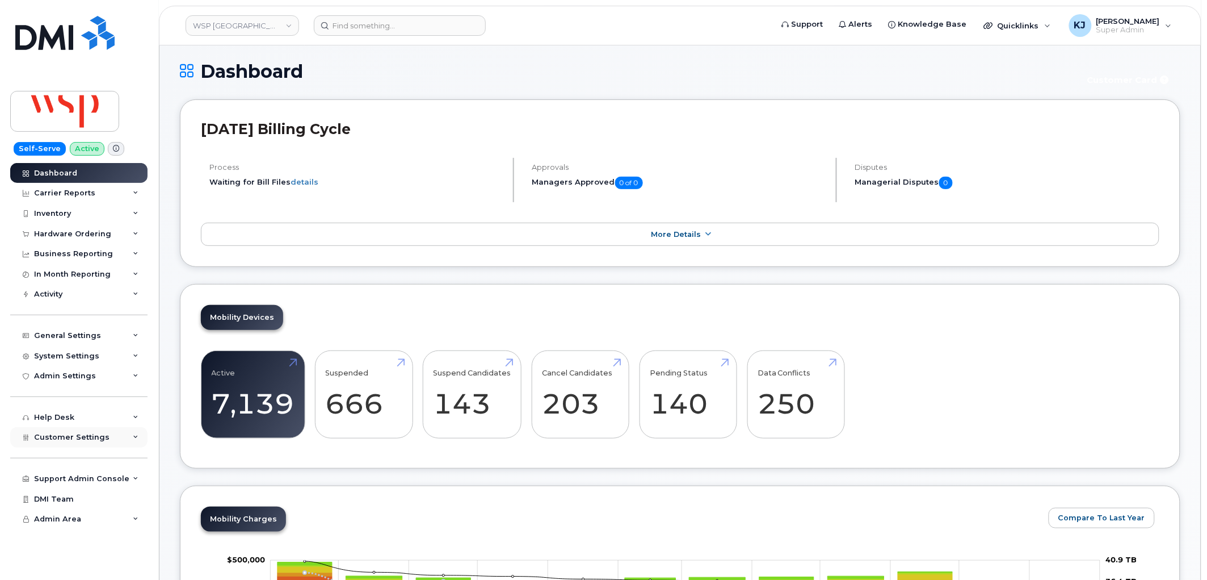
click at [109, 437] on div "Customer Settings" at bounding box center [78, 437] width 137 height 20
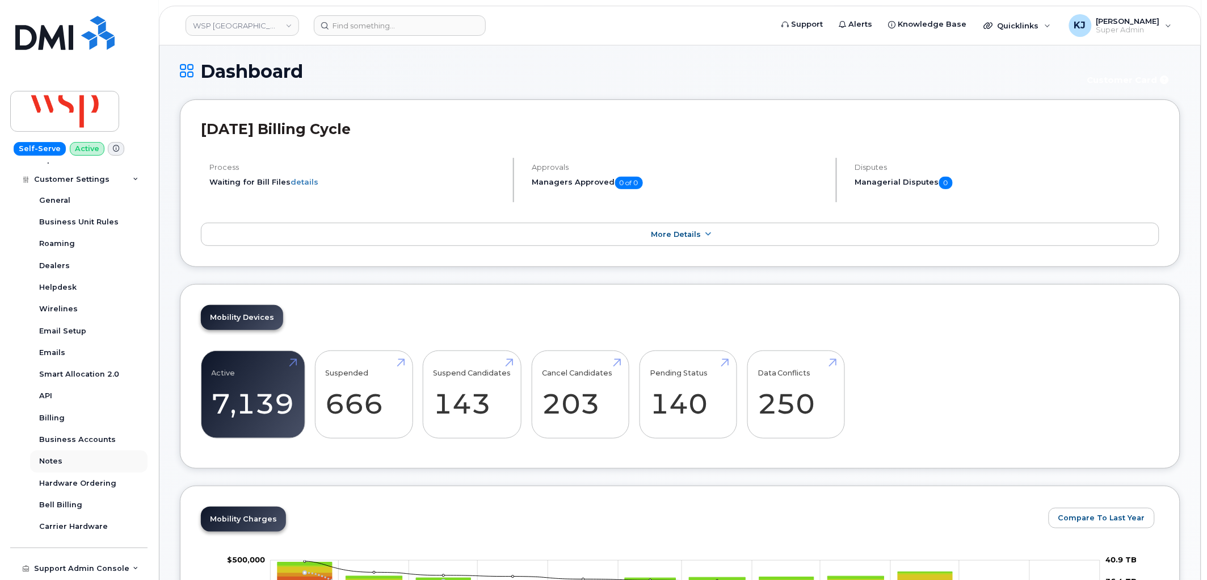
scroll to position [296, 0]
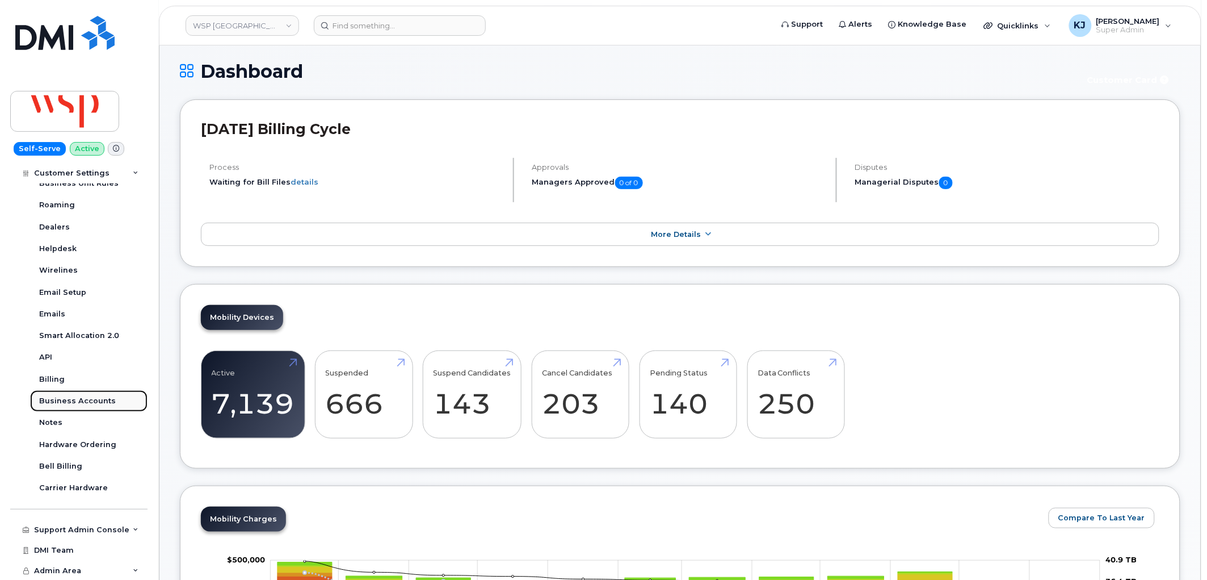
click at [95, 405] on div "Business Accounts" at bounding box center [77, 401] width 77 height 10
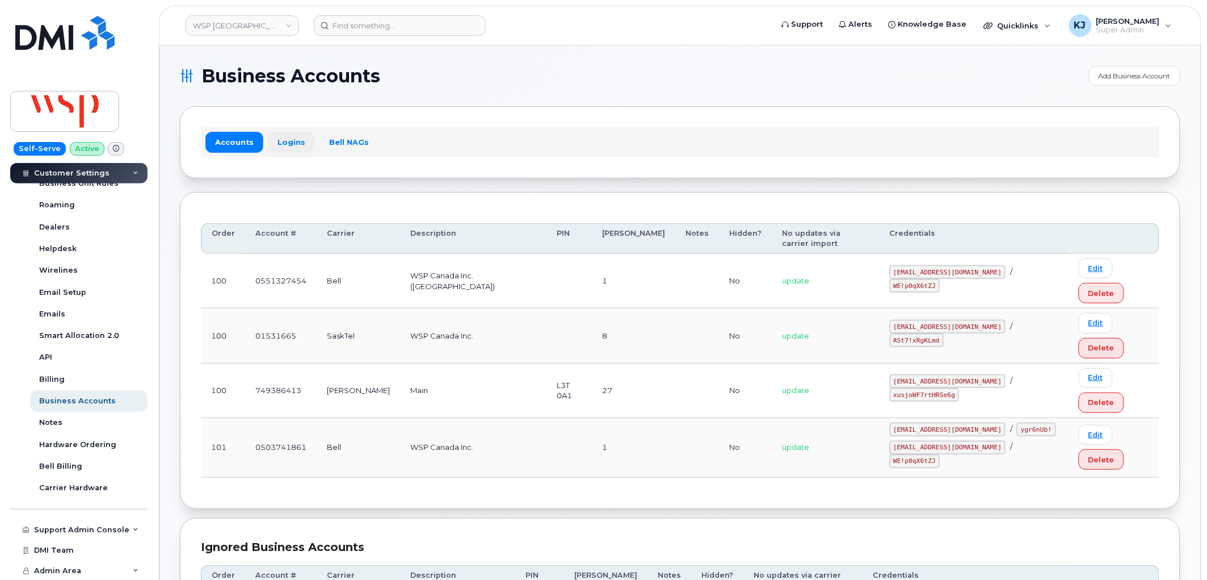
click at [297, 148] on link "Logins" at bounding box center [291, 142] width 47 height 20
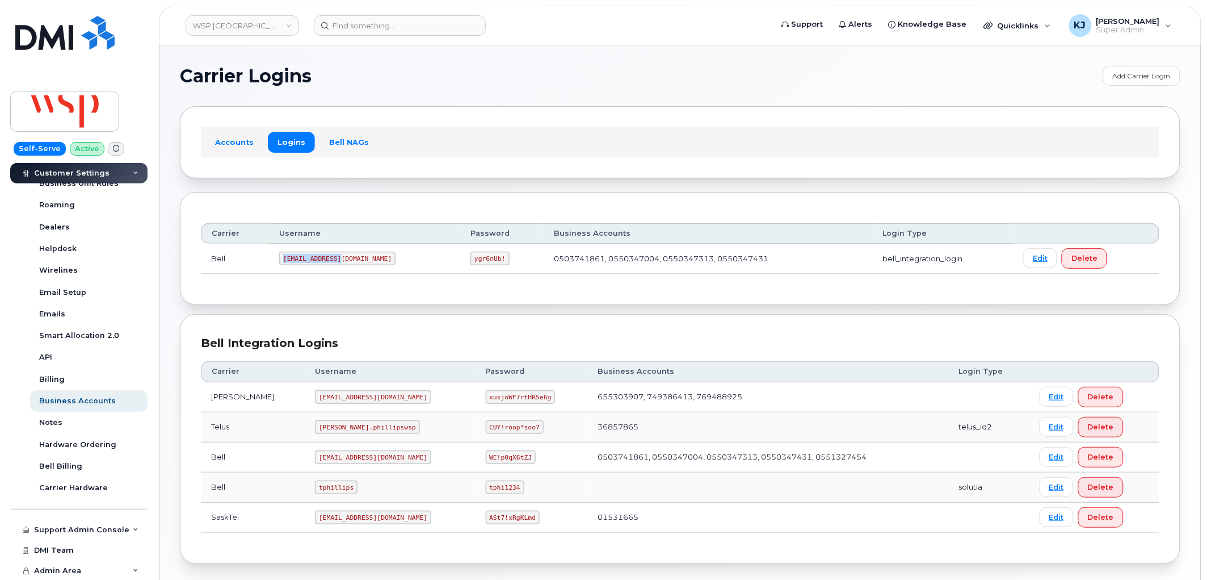
drag, startPoint x: 287, startPoint y: 259, endPoint x: 342, endPoint y: 265, distance: 55.3
click at [342, 265] on code "wsp2@myserve.ca" at bounding box center [337, 258] width 116 height 14
copy code "wsp2@myserve.ca"
drag, startPoint x: 412, startPoint y: 257, endPoint x: 440, endPoint y: 260, distance: 28.5
click at [471, 260] on code "ygr6nUb!" at bounding box center [490, 258] width 39 height 14
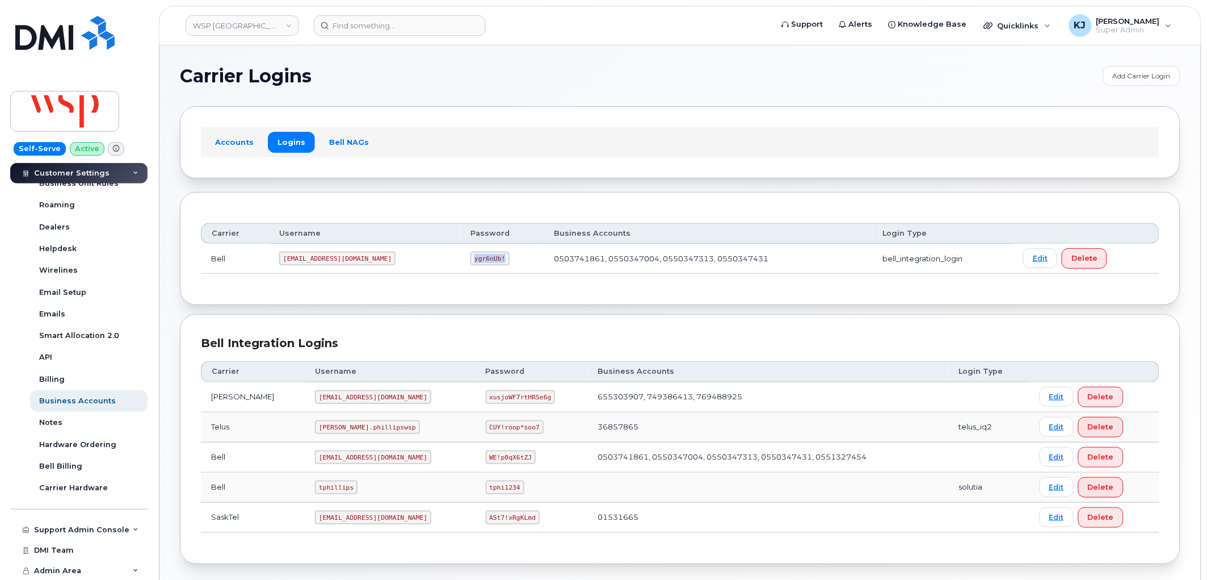
copy code "ygr6nUb!"
click at [235, 20] on link "WSP Canada" at bounding box center [243, 25] width 114 height 20
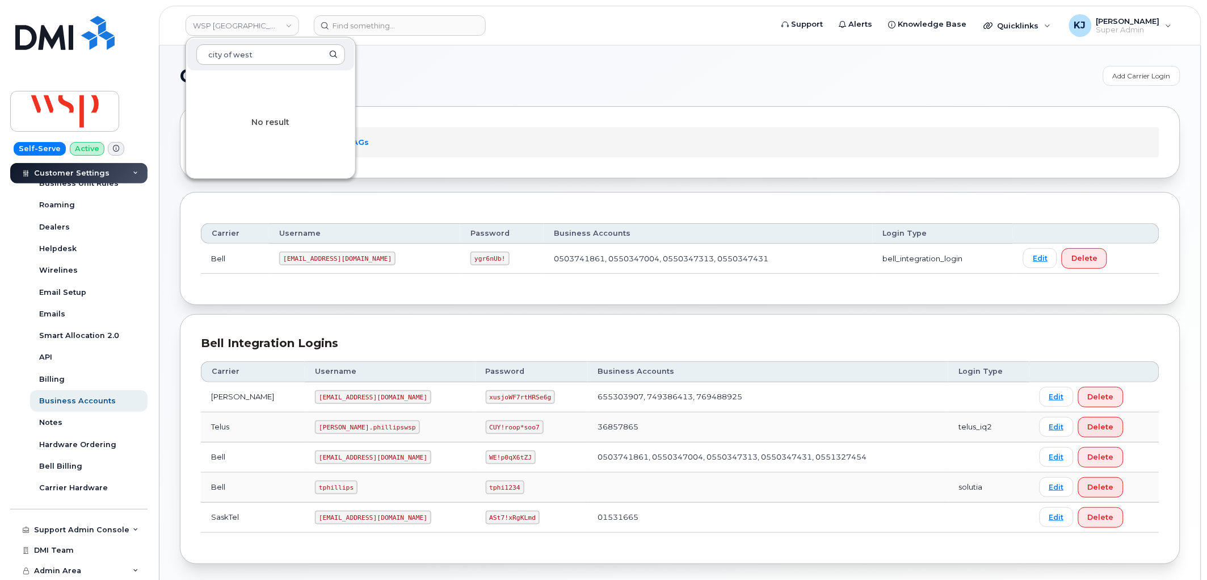
type input "city of west"
click at [416, 94] on section "Carrier Logins Add Carrier Login Accounts Logins Bell NAGs Carrier Username Pas…" at bounding box center [680, 315] width 1001 height 498
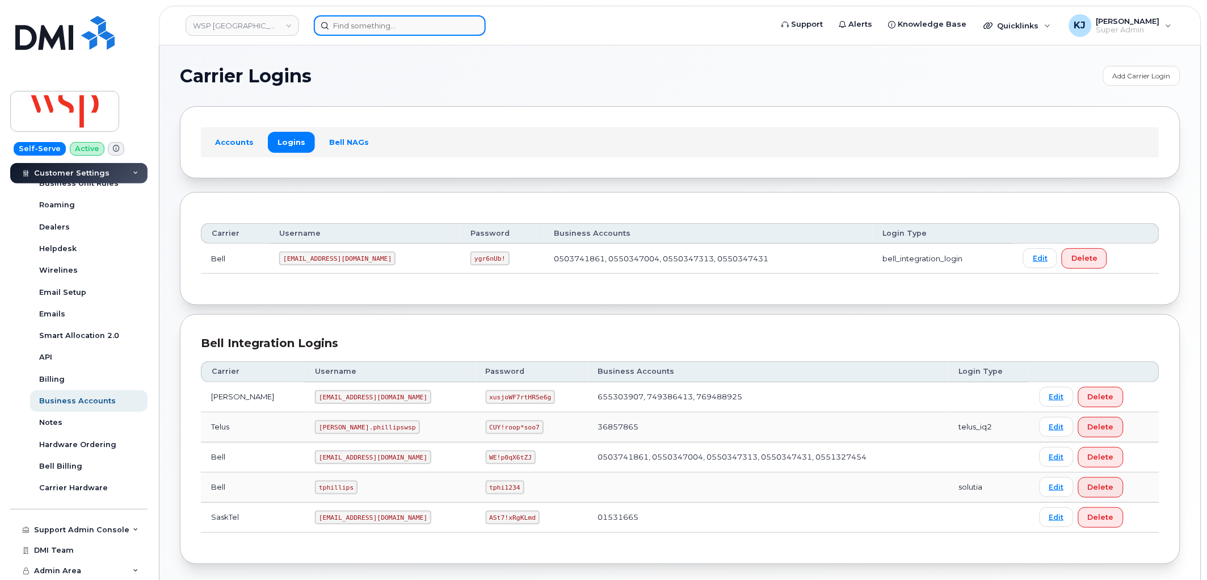
click at [439, 27] on input at bounding box center [400, 25] width 172 height 20
paste input "7808399307"
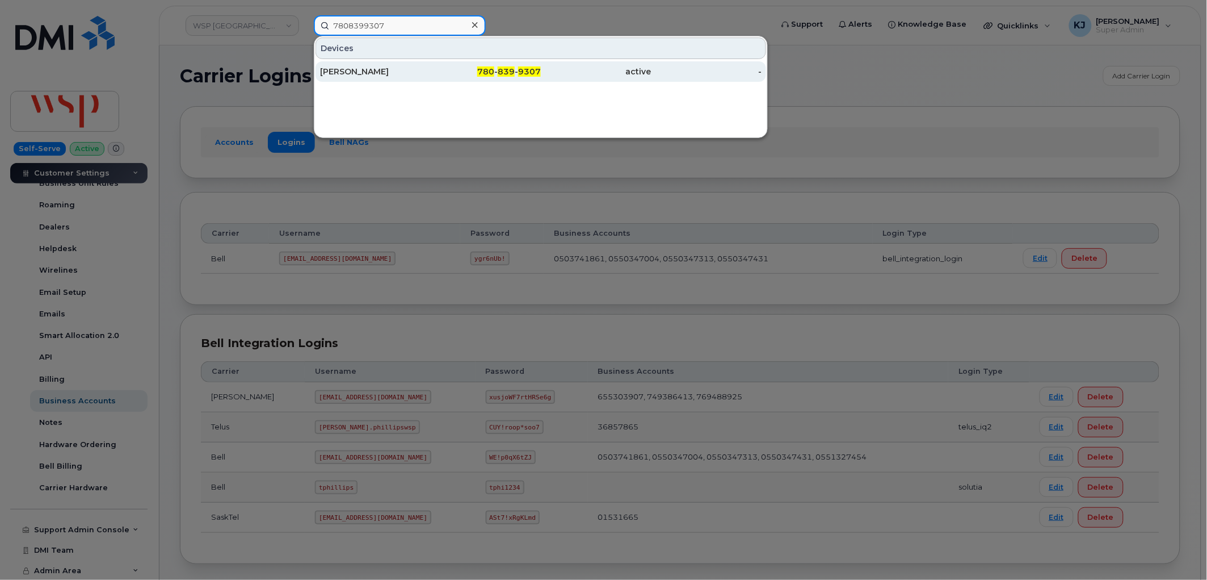
type input "7808399307"
click at [433, 74] on div "780 - 839 - 9307" at bounding box center [486, 71] width 111 height 11
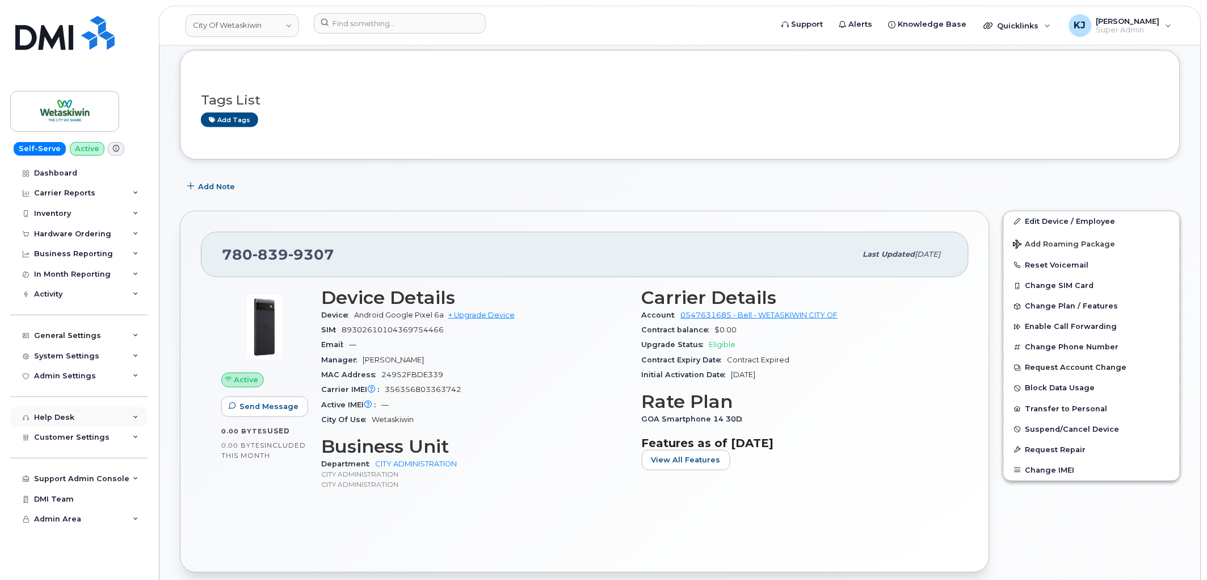
scroll to position [315, 0]
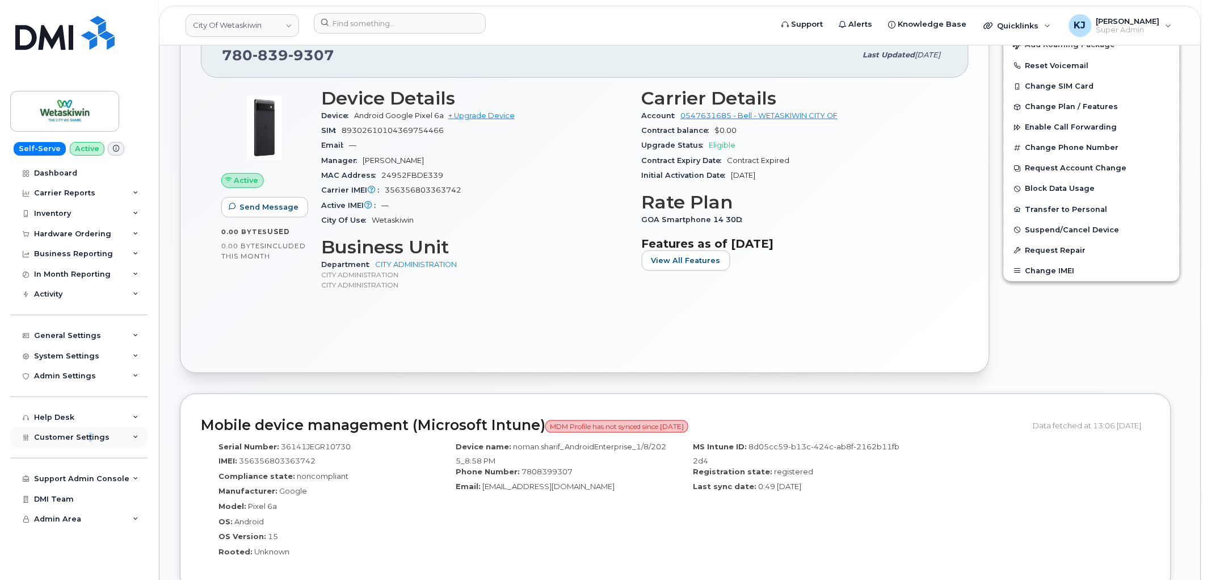
click at [86, 437] on span "Customer Settings" at bounding box center [72, 437] width 76 height 9
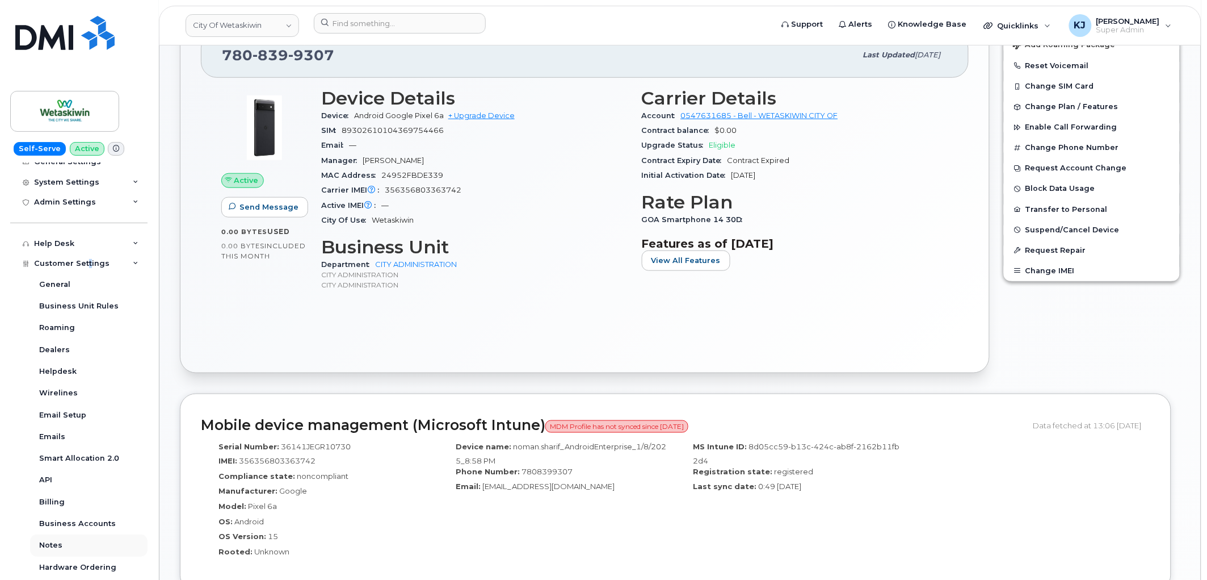
scroll to position [296, 0]
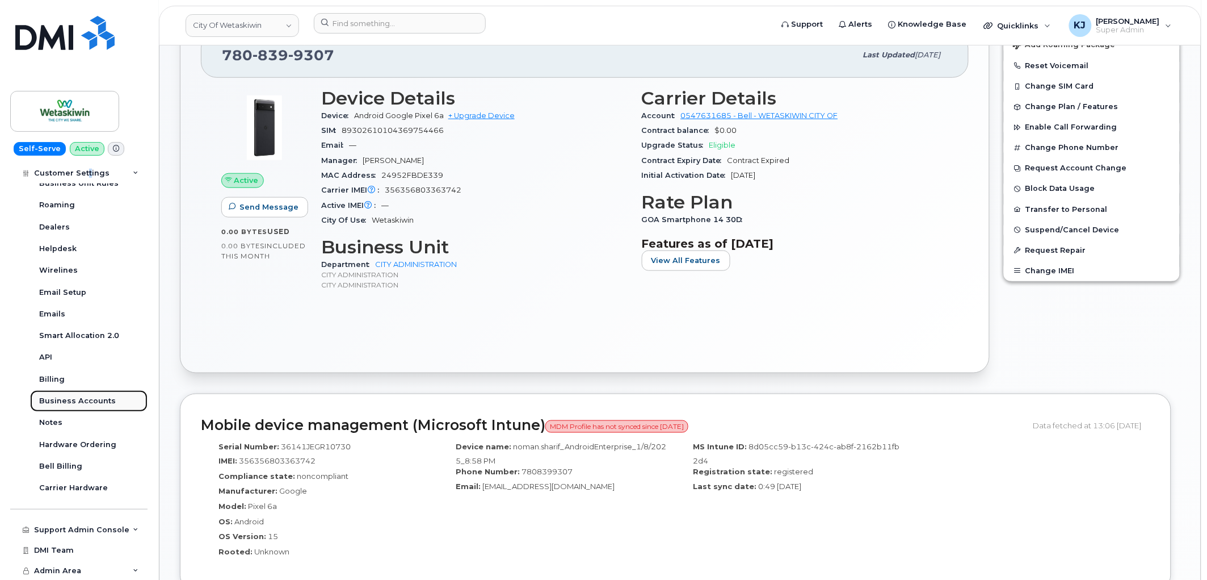
click at [88, 405] on div "Business Accounts" at bounding box center [77, 401] width 77 height 10
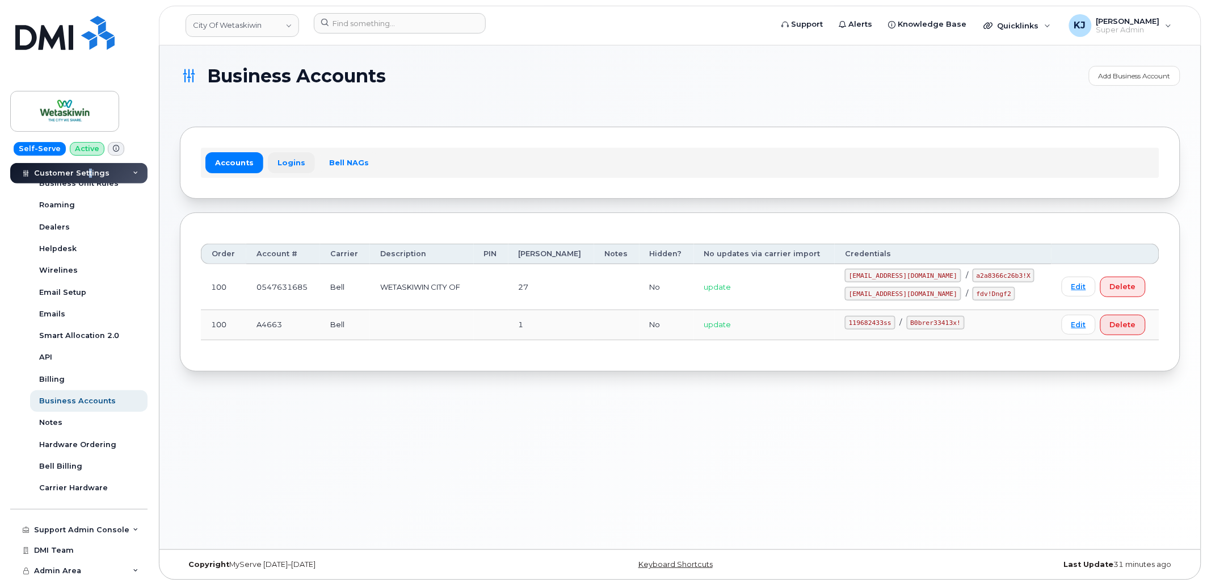
click at [286, 166] on link "Logins" at bounding box center [291, 162] width 47 height 20
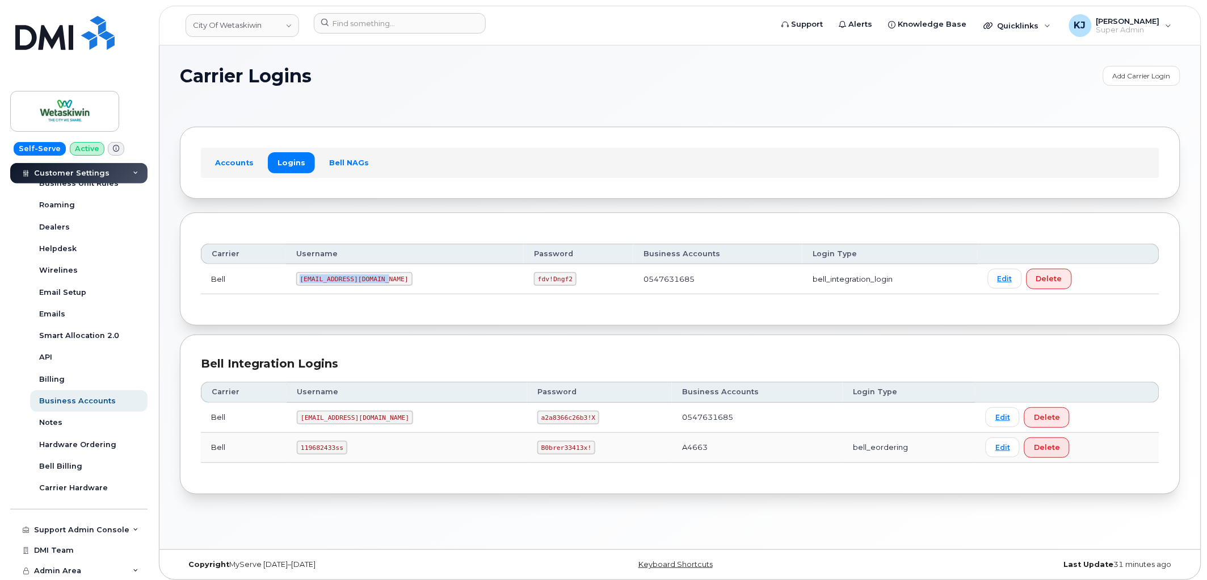
drag, startPoint x: 299, startPoint y: 276, endPoint x: 382, endPoint y: 283, distance: 83.2
click at [382, 283] on code "wetaskiwinsm@myserve.ca" at bounding box center [354, 279] width 116 height 14
copy code "wetaskiwinsm@myserve.ca"
drag, startPoint x: 508, startPoint y: 280, endPoint x: 540, endPoint y: 279, distance: 32.4
click at [540, 279] on code "fdv!Dngf2" at bounding box center [555, 279] width 43 height 14
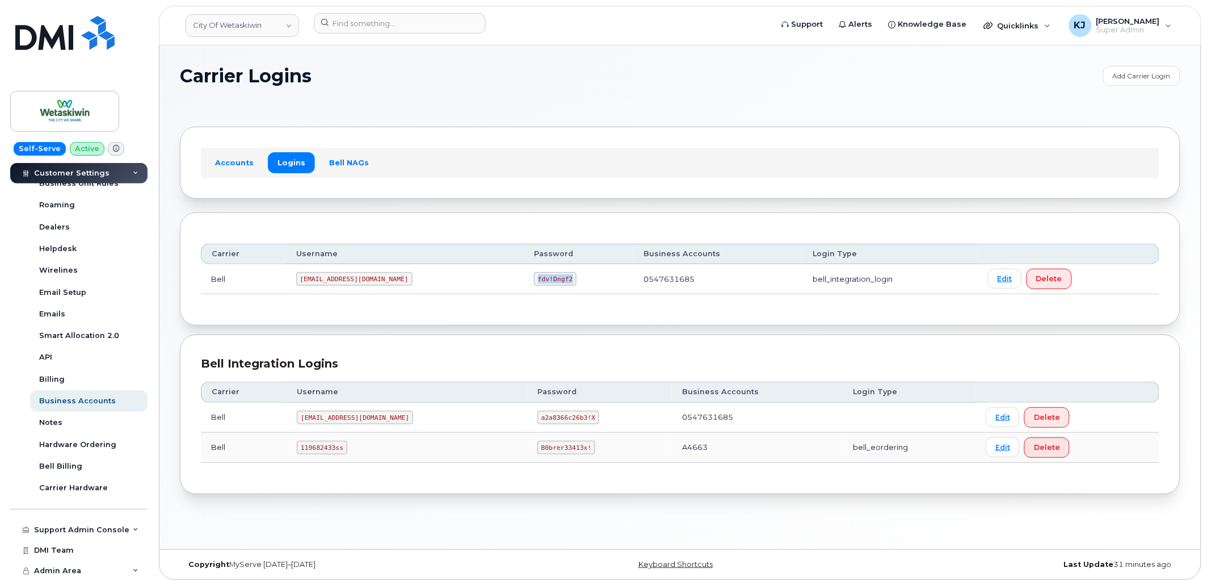
copy code "fdv!Dngf2"
click at [260, 34] on link "City Of Wetaskiwin" at bounding box center [243, 25] width 114 height 23
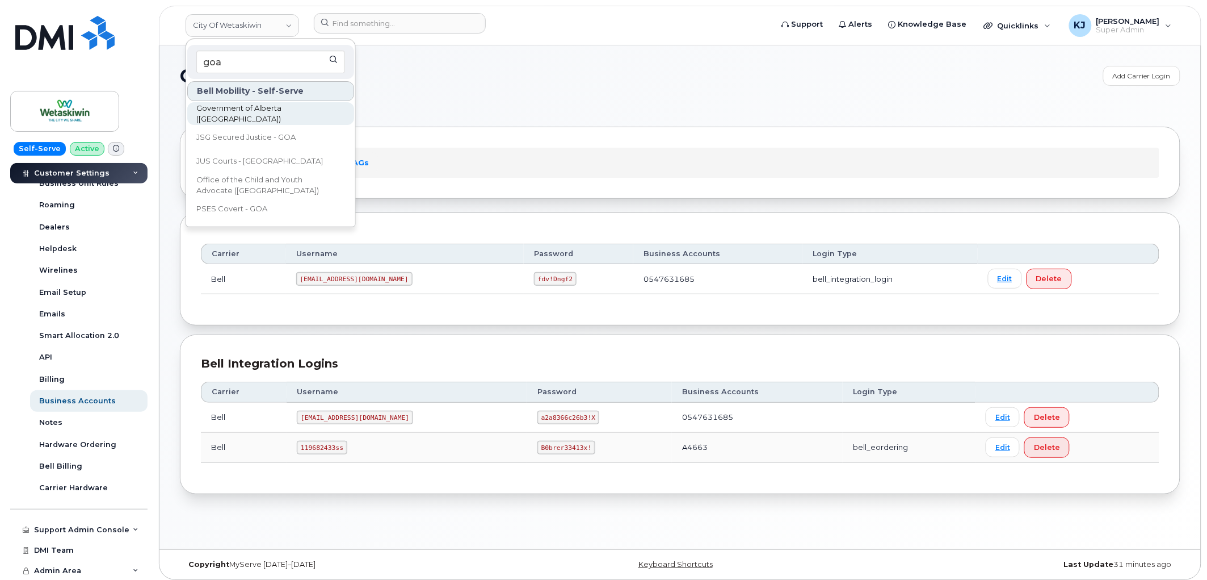
type input "goa"
click at [290, 111] on span "Government of Alberta ([GEOGRAPHIC_DATA])" at bounding box center [261, 114] width 131 height 22
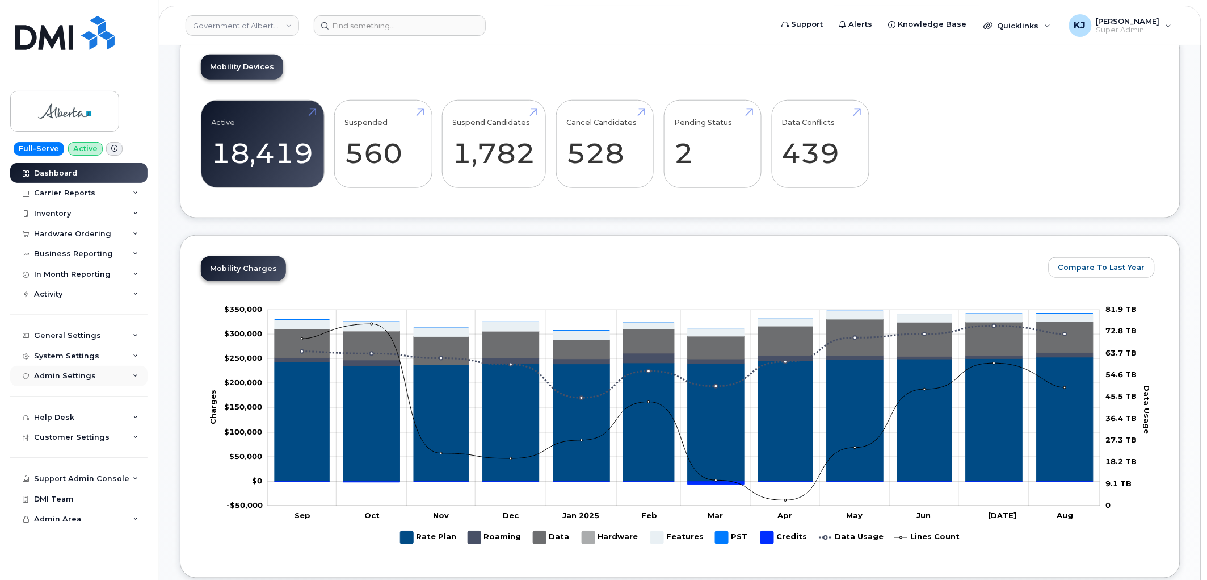
scroll to position [315, 0]
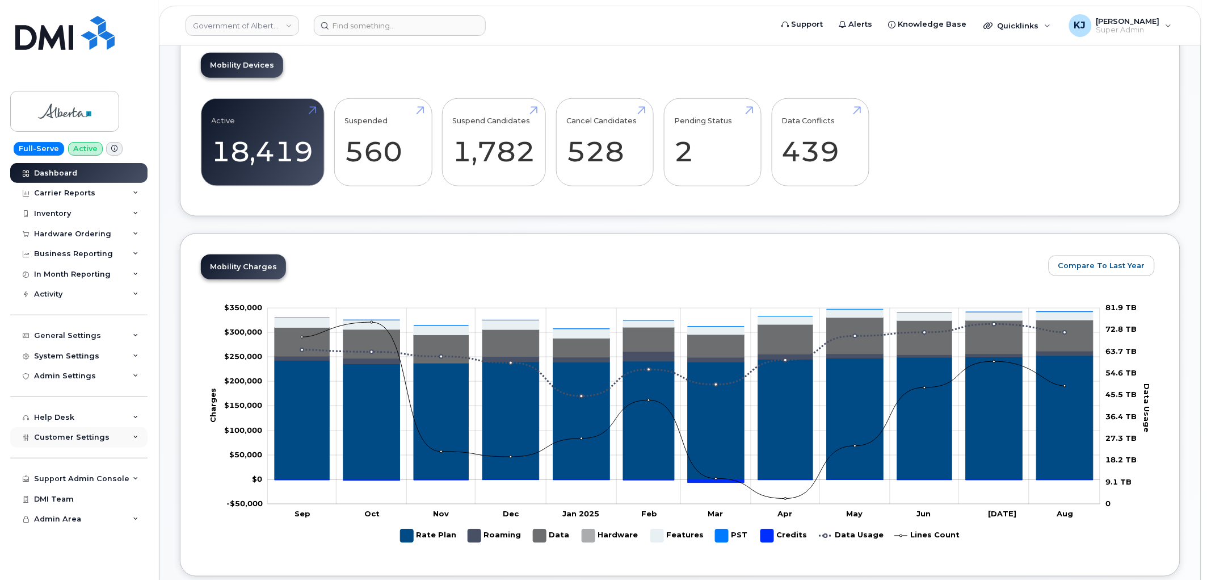
click at [79, 435] on span "Customer Settings" at bounding box center [72, 437] width 76 height 9
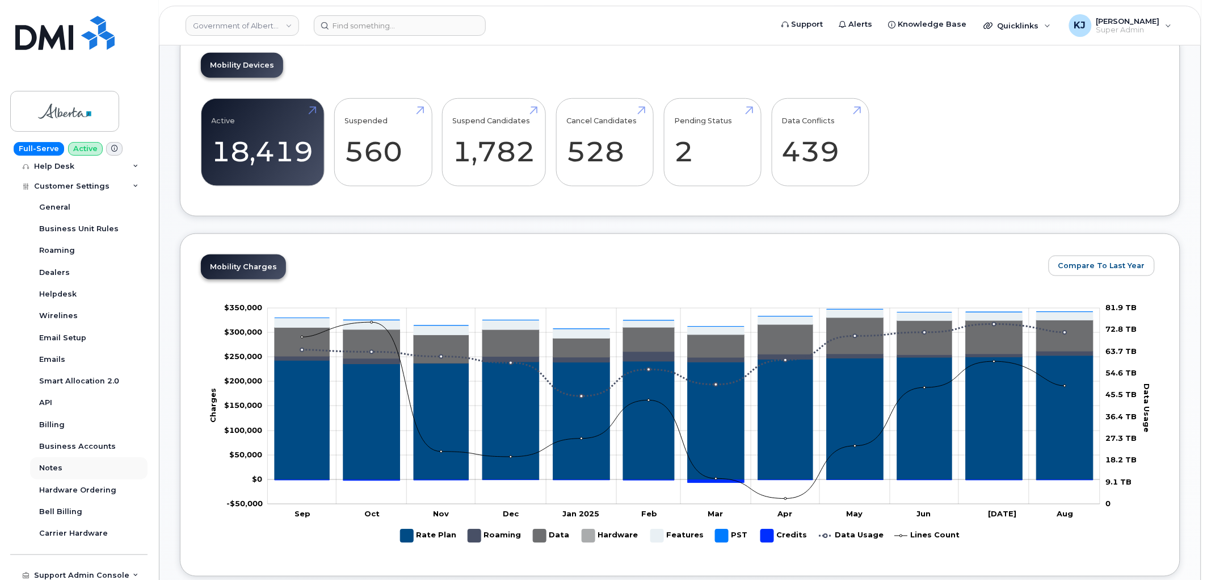
scroll to position [296, 0]
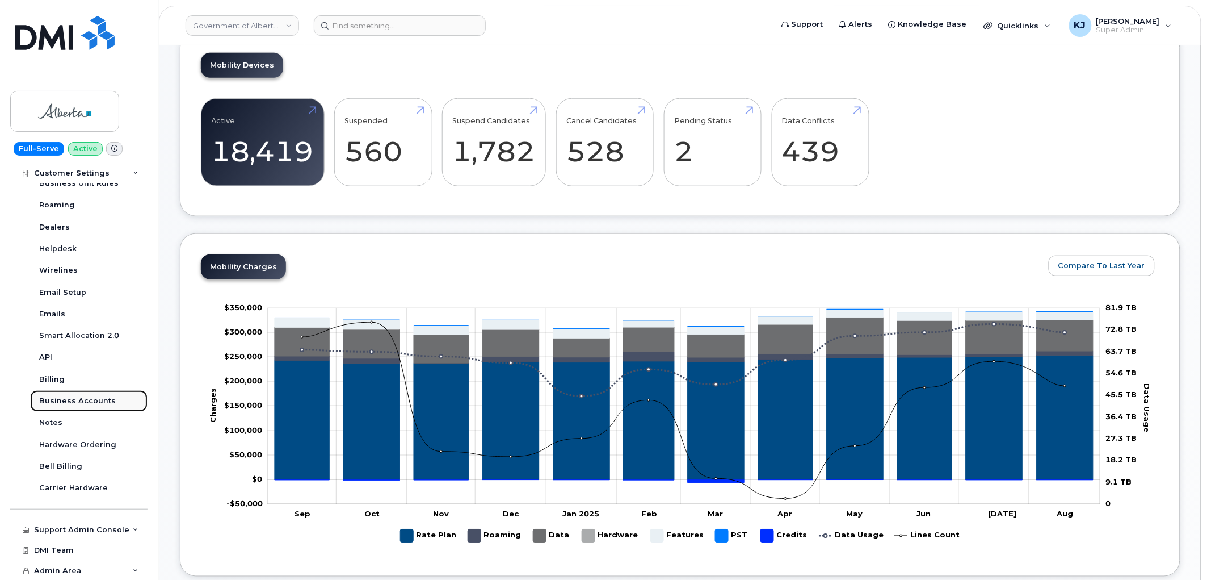
click at [69, 399] on div "Business Accounts" at bounding box center [77, 401] width 77 height 10
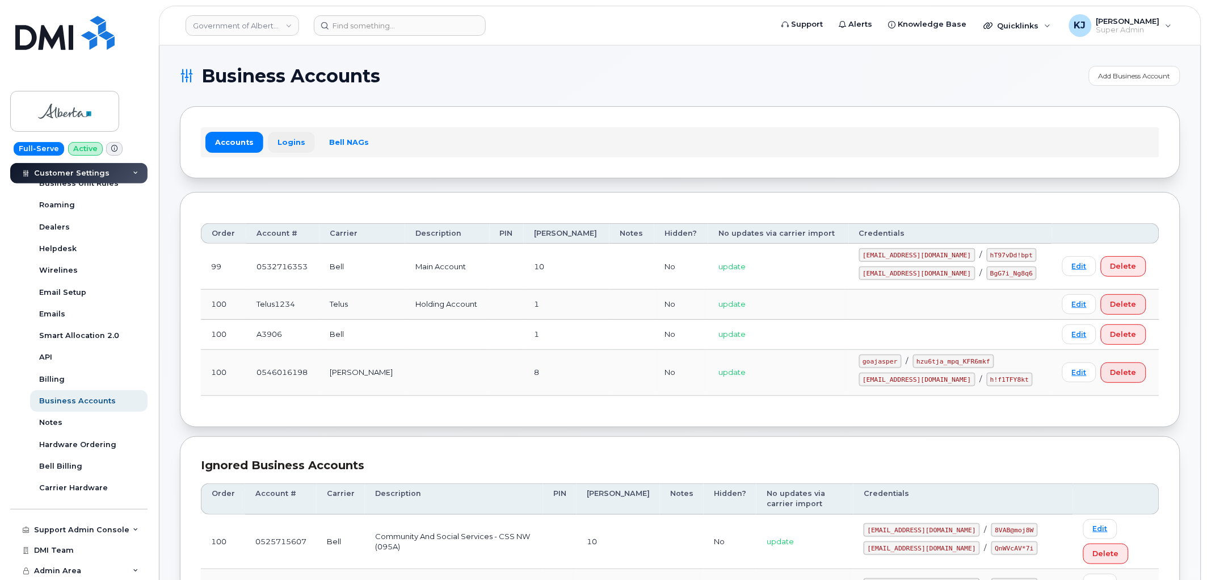
click at [284, 139] on link "Logins" at bounding box center [291, 142] width 47 height 20
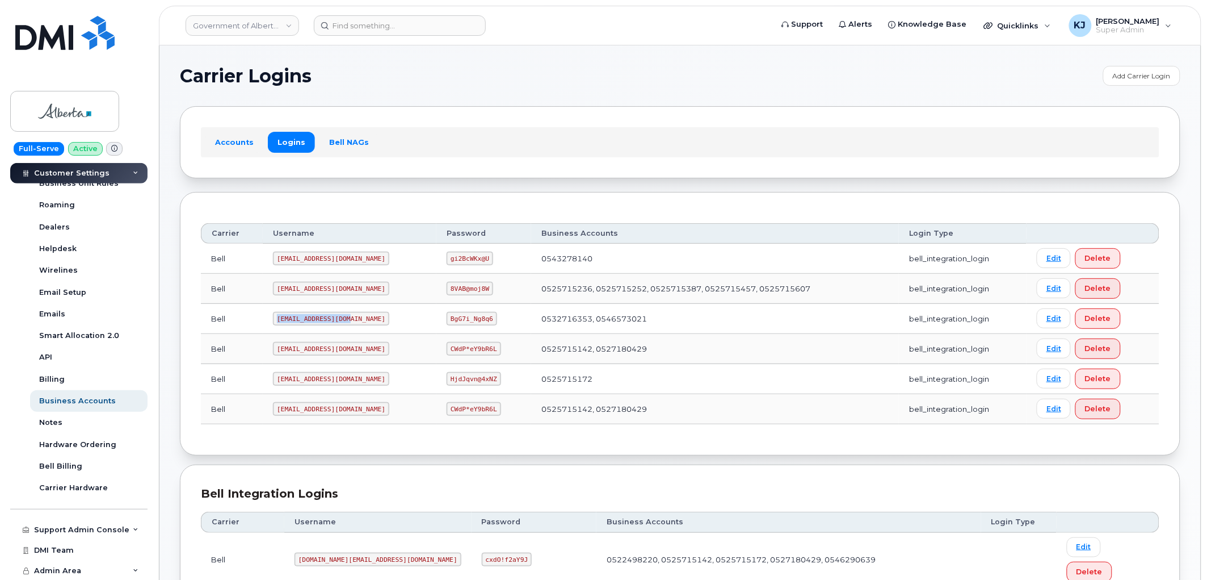
drag, startPoint x: 346, startPoint y: 317, endPoint x: 276, endPoint y: 314, distance: 69.9
click at [276, 314] on code "[EMAIL_ADDRESS][DOMAIN_NAME]" at bounding box center [331, 319] width 116 height 14
copy code "[EMAIL_ADDRESS][DOMAIN_NAME]"
drag, startPoint x: 416, startPoint y: 315, endPoint x: 457, endPoint y: 317, distance: 41.5
click at [457, 317] on code "BgG7i_Ng8q6" at bounding box center [472, 319] width 51 height 14
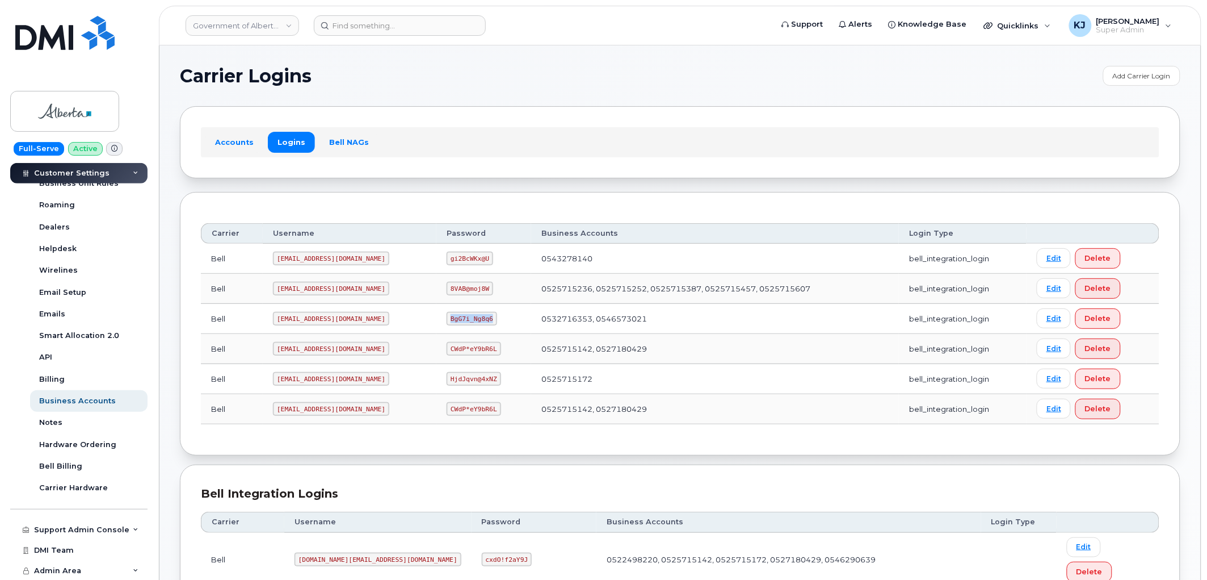
copy code "BgG7i_Ng8q6"
